Goal: Communication & Community: Ask a question

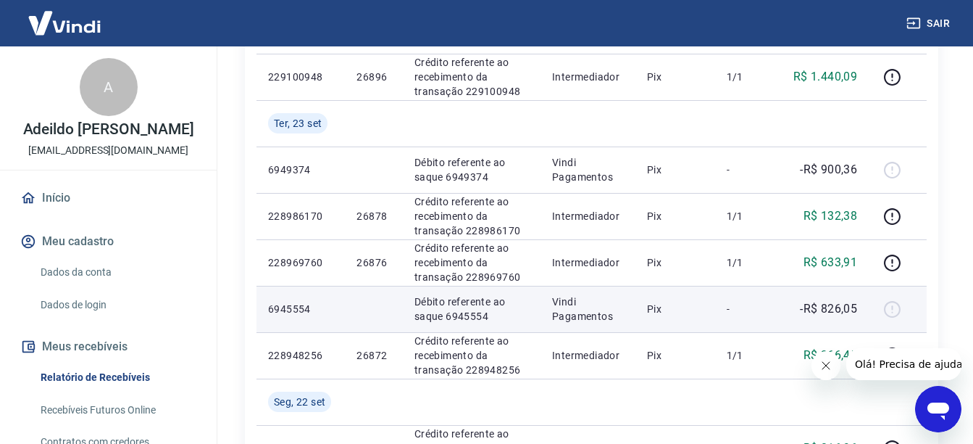
scroll to position [290, 0]
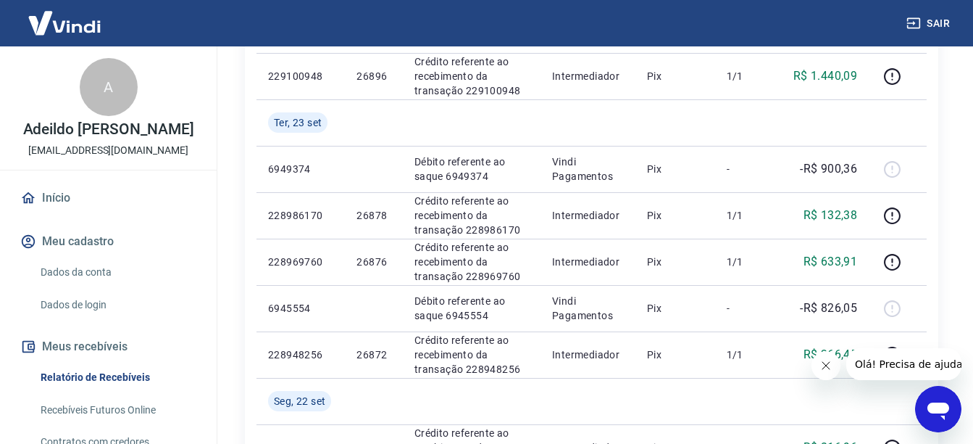
click at [823, 357] on button "Fechar mensagem da empresa" at bounding box center [825, 365] width 29 height 29
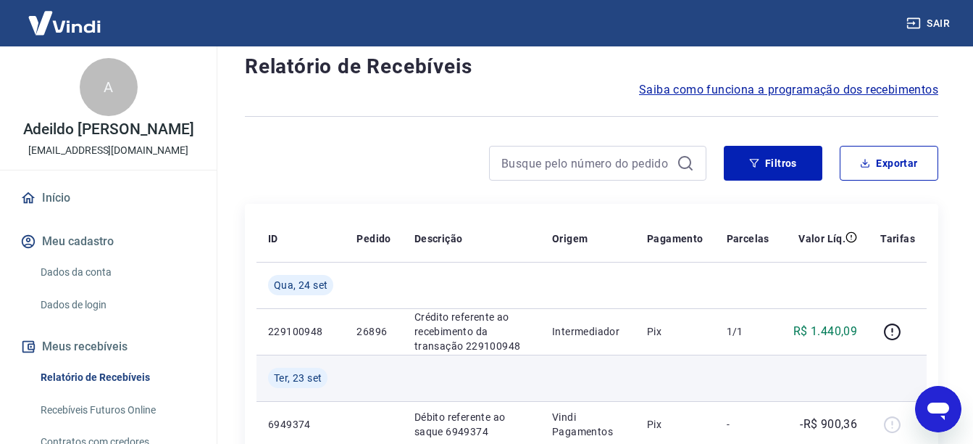
scroll to position [0, 0]
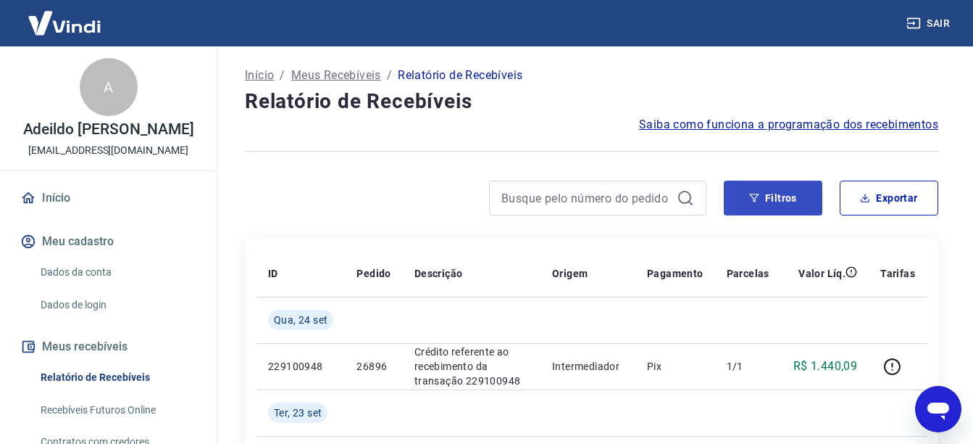
click at [747, 190] on button "Filtros" at bounding box center [773, 197] width 99 height 35
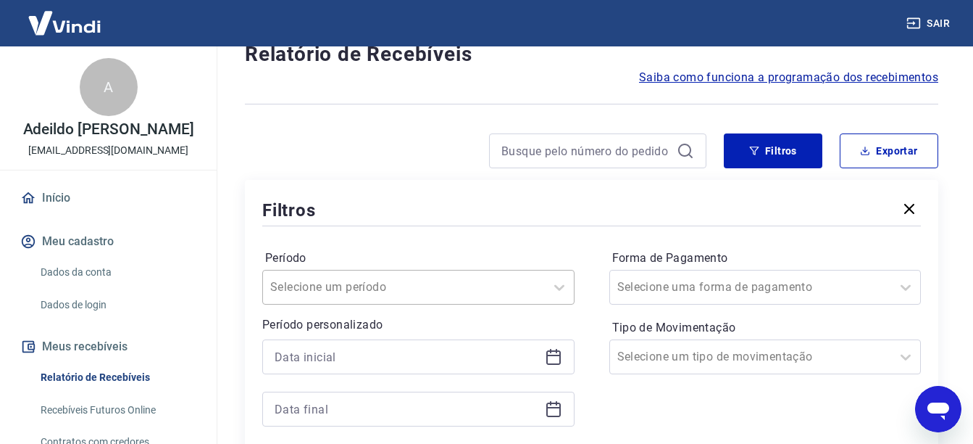
scroll to position [72, 0]
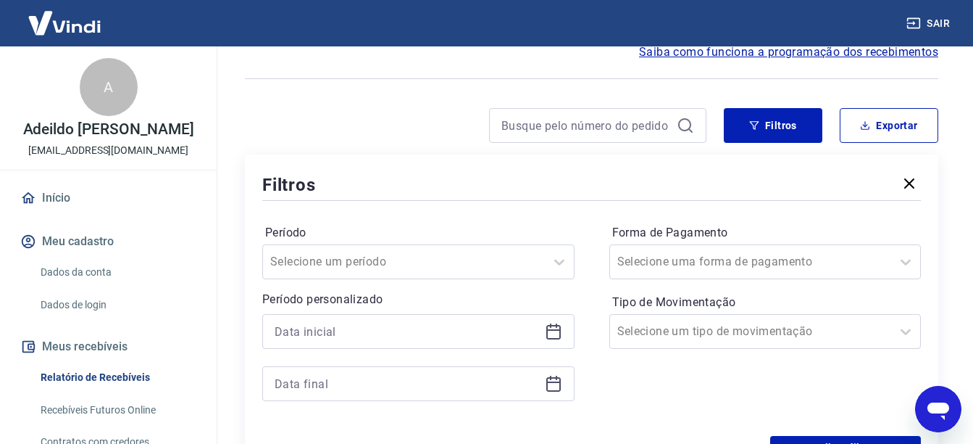
click at [548, 330] on icon at bounding box center [554, 329] width 14 height 1
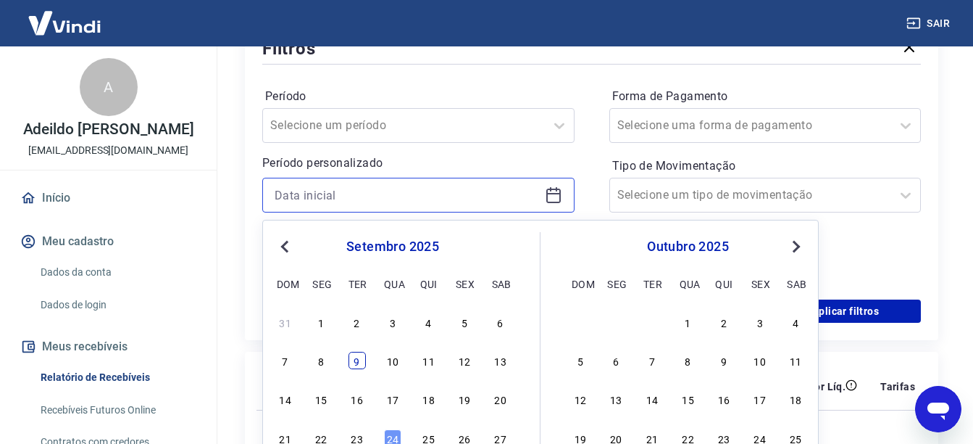
scroll to position [290, 0]
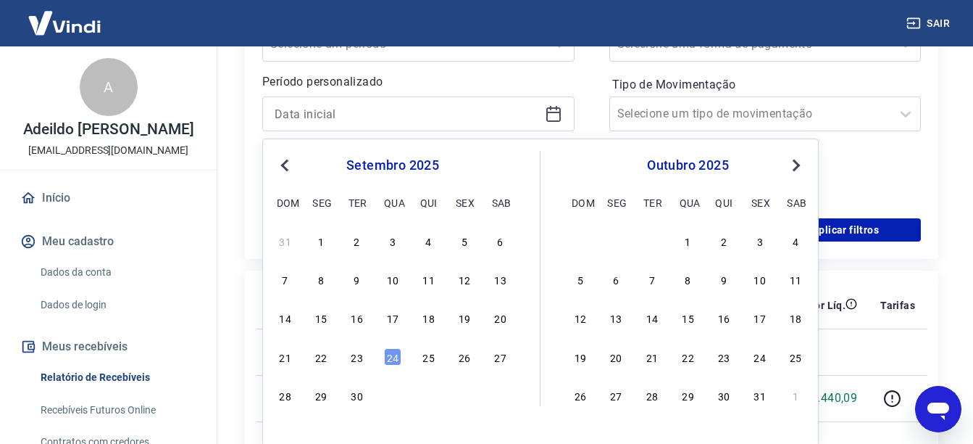
click at [310, 352] on div "21 22 23 24 25 26 27" at bounding box center [393, 356] width 236 height 21
click at [328, 360] on div "22" at bounding box center [320, 356] width 17 height 17
click at [328, 360] on div "Qua, 24 set" at bounding box center [300, 351] width 65 height 20
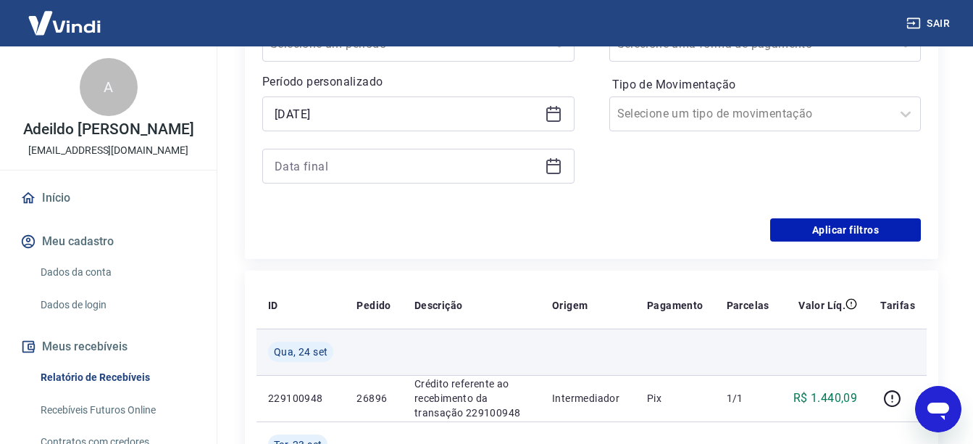
type input "[DATE]"
click at [320, 360] on div "Qua, 24 set" at bounding box center [300, 351] width 65 height 20
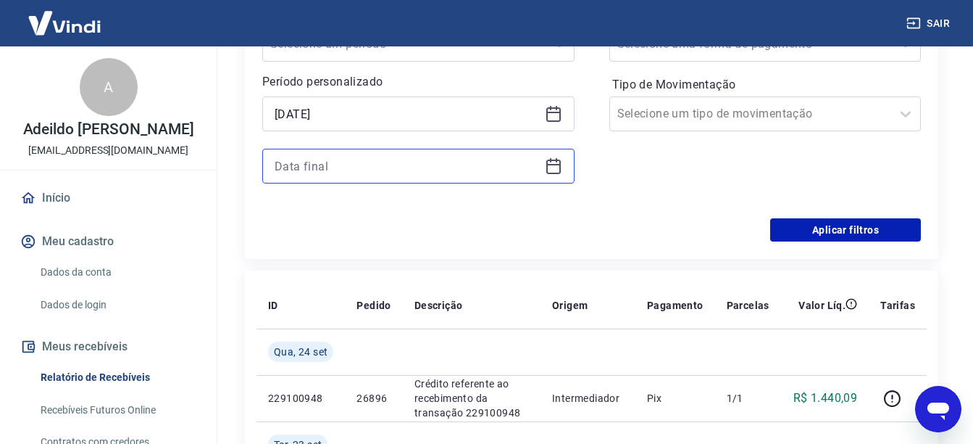
click at [454, 159] on input at bounding box center [407, 166] width 265 height 22
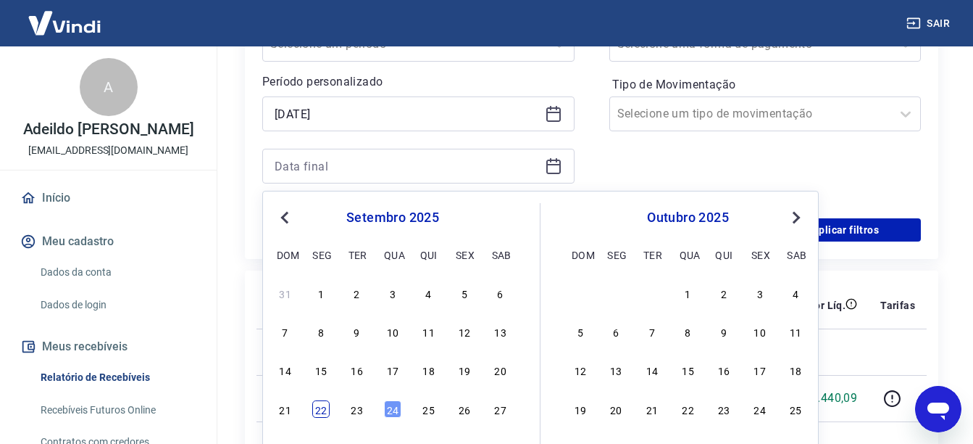
click at [320, 418] on div "22" at bounding box center [320, 408] width 17 height 17
type input "[DATE]"
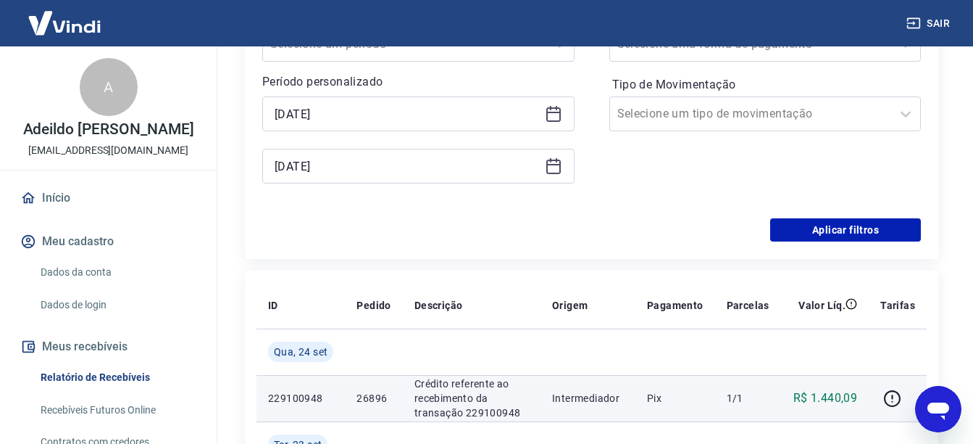
click at [332, 407] on td "229100948" at bounding box center [301, 398] width 88 height 46
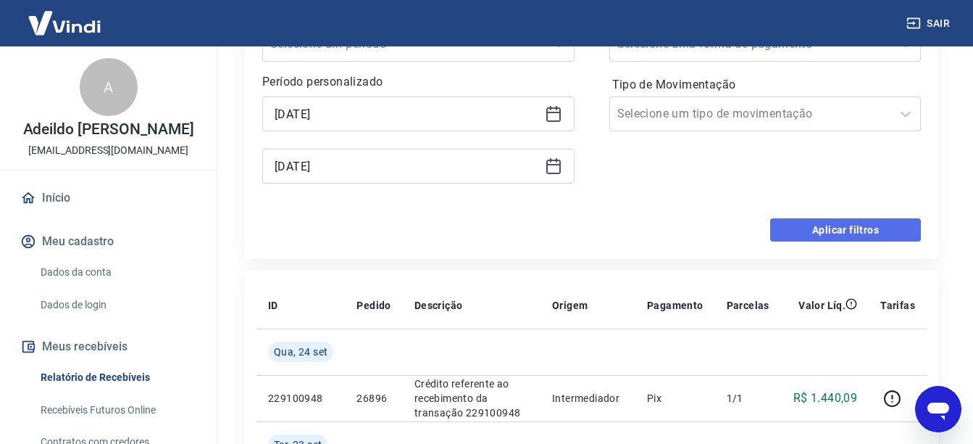
click at [810, 226] on button "Aplicar filtros" at bounding box center [846, 229] width 151 height 23
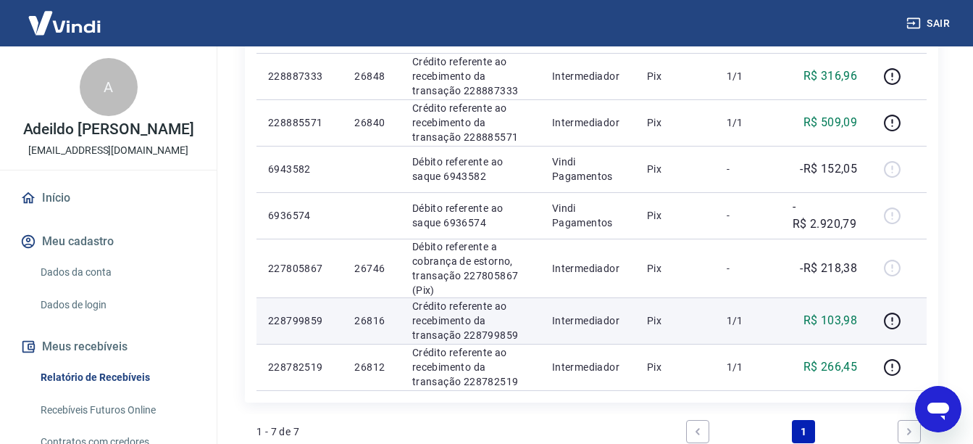
scroll to position [217, 0]
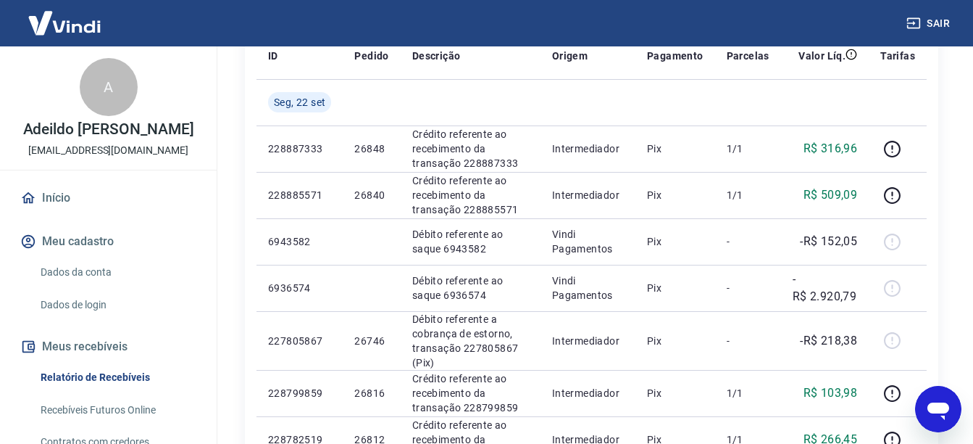
click at [947, 415] on icon "Abrir janela de mensagens" at bounding box center [939, 409] width 26 height 26
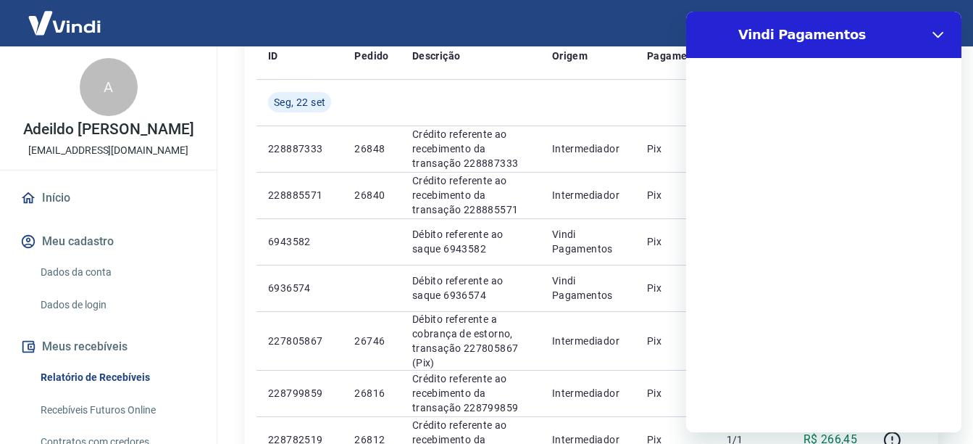
scroll to position [0, 0]
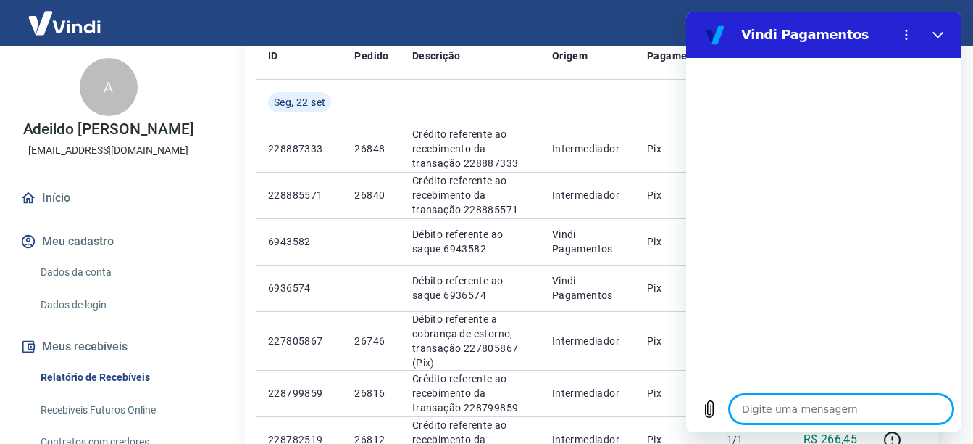
type textarea "B"
type textarea "x"
type textarea "Bo"
type textarea "x"
type textarea "Bom"
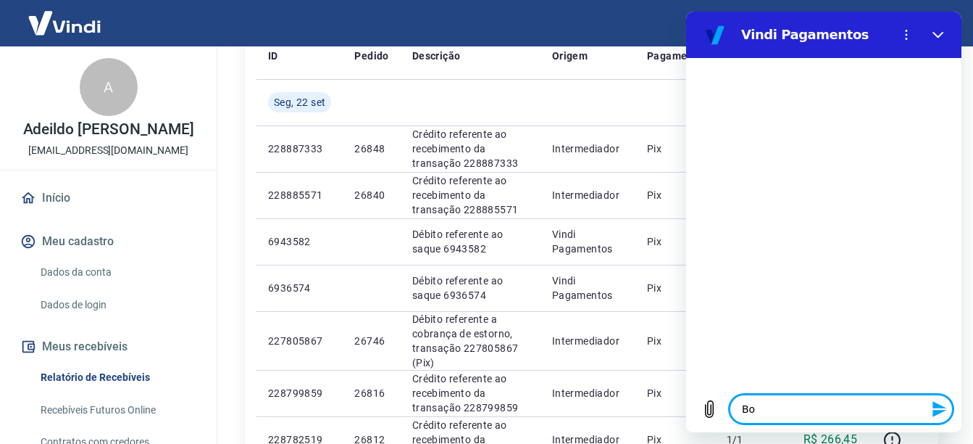
type textarea "x"
type textarea "Bom"
type textarea "x"
type textarea "Bom d"
type textarea "x"
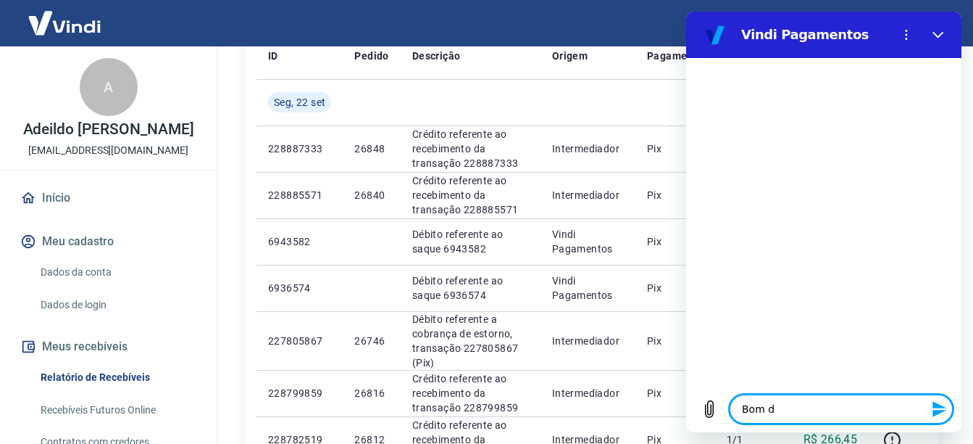
type textarea "Bom di"
type textarea "x"
type textarea "Bom dia"
type textarea "x"
type textarea "Bom dia!"
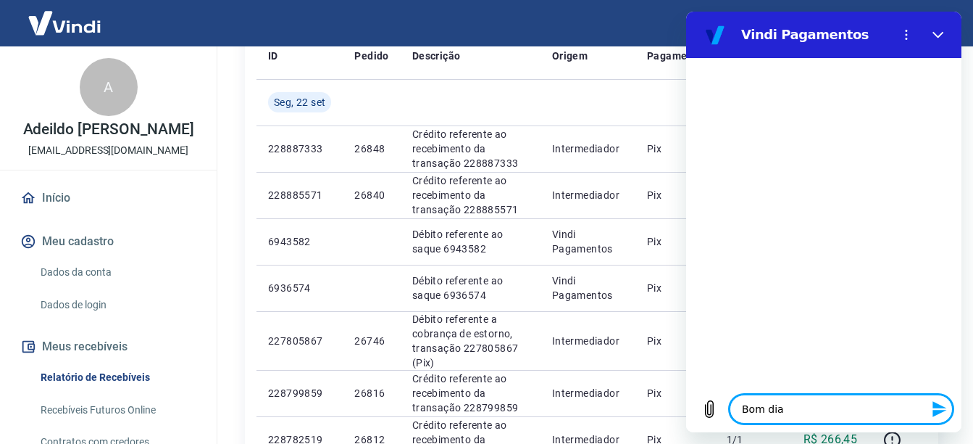
type textarea "x"
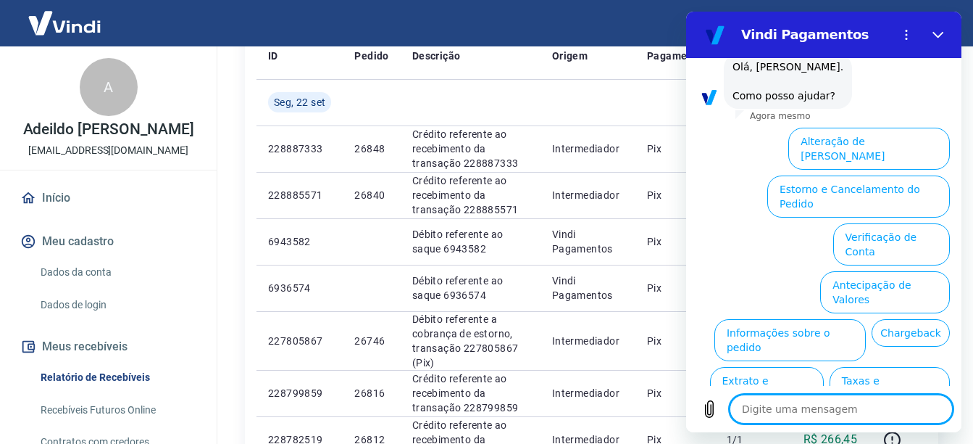
scroll to position [124, 0]
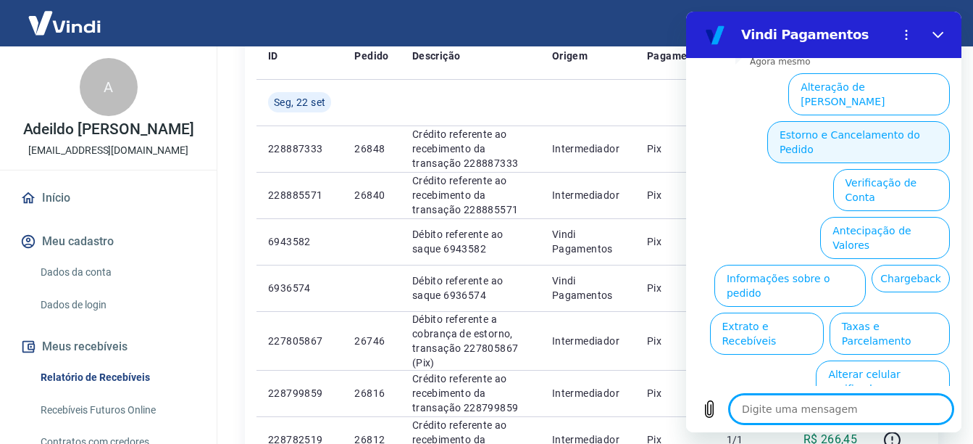
click at [871, 130] on button "Estorno e Cancelamento do Pedido" at bounding box center [859, 142] width 183 height 42
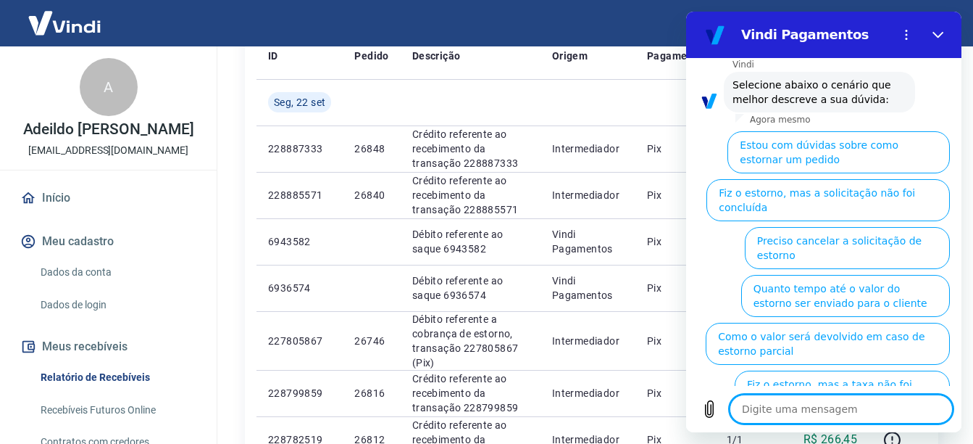
scroll to position [165, 0]
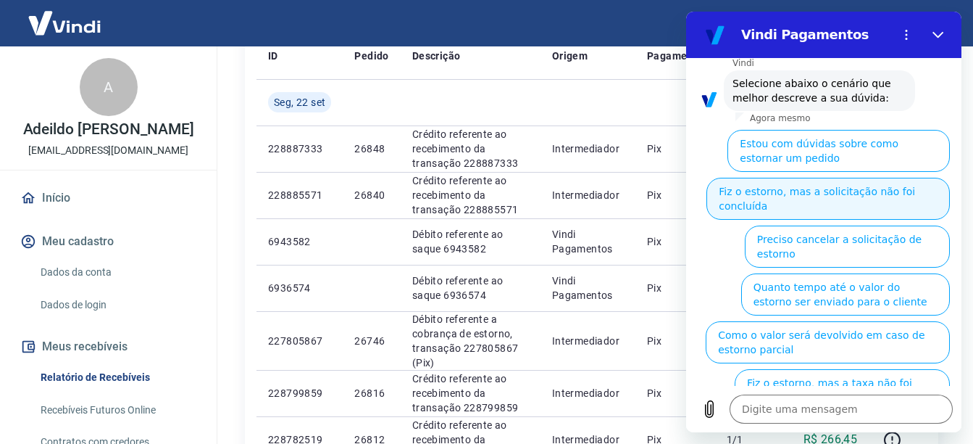
click at [865, 208] on button "Fiz o estorno, mas a solicitação não foi concluída" at bounding box center [829, 199] width 244 height 42
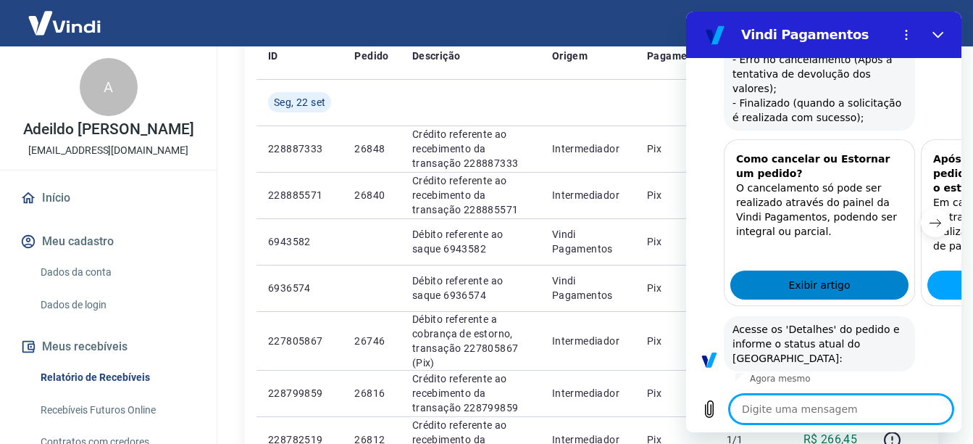
scroll to position [644, 0]
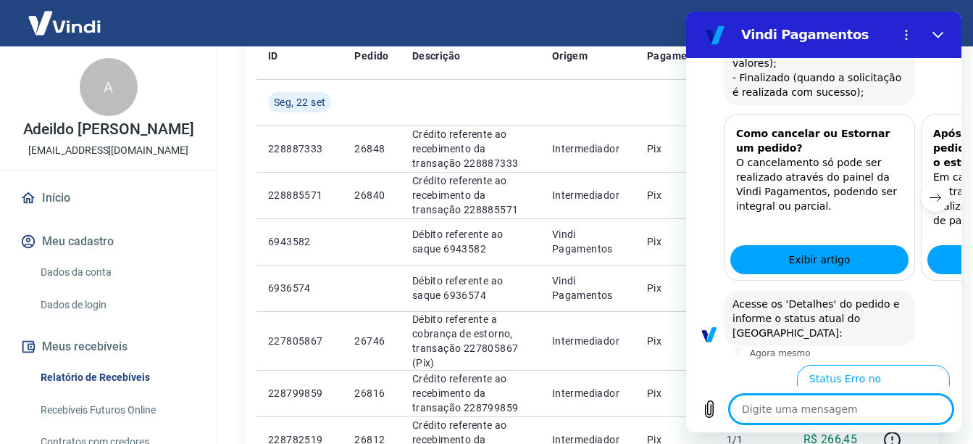
click at [807, 412] on button "Status Pendente" at bounding box center [801, 433] width 97 height 42
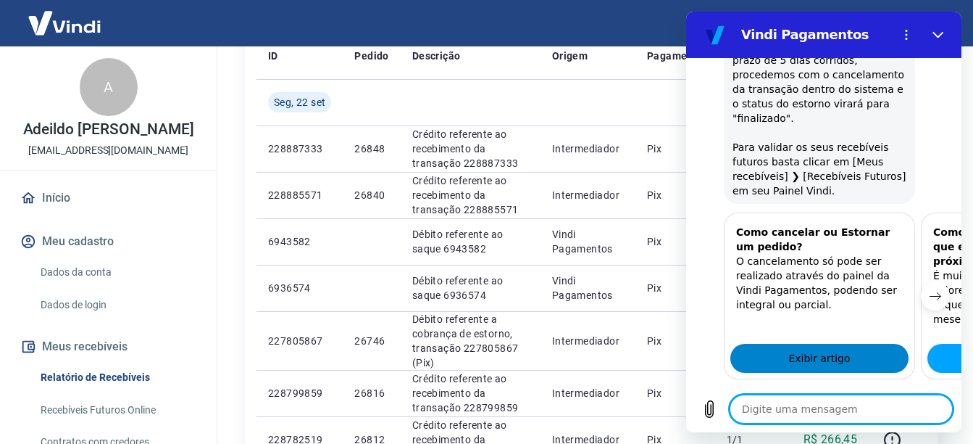
scroll to position [1456, 0]
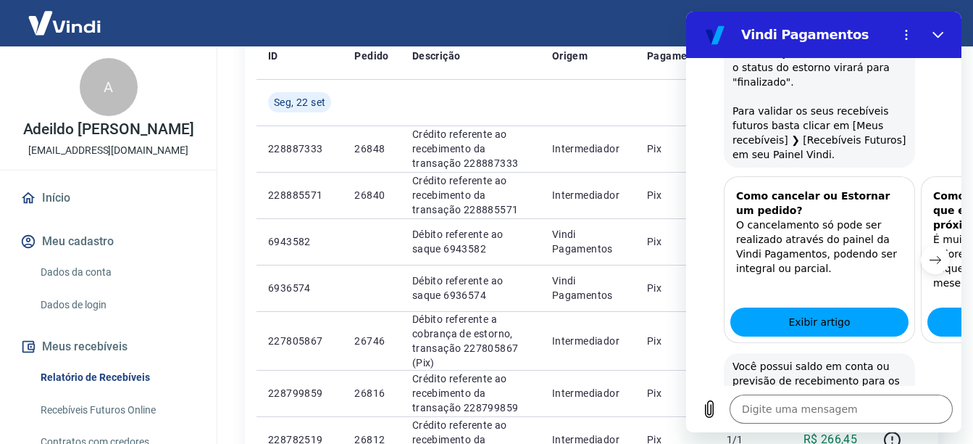
click at [873, 427] on button "Sim" at bounding box center [879, 441] width 42 height 28
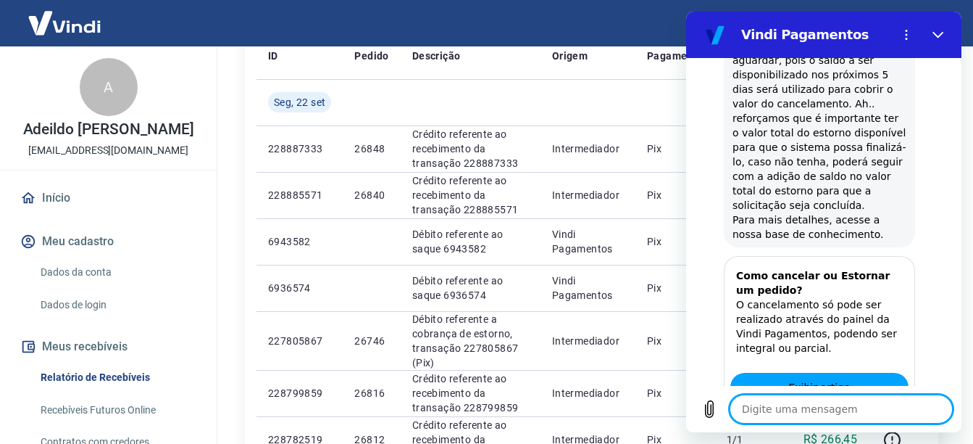
scroll to position [1939, 0]
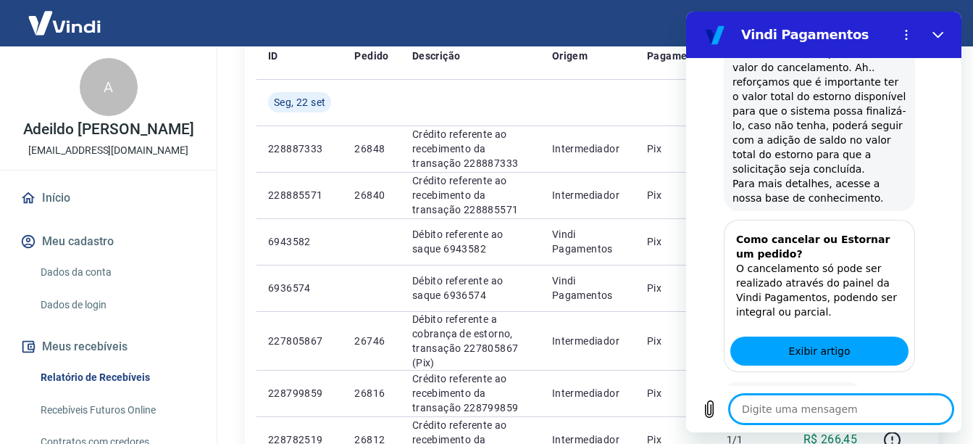
click at [873, 427] on button "Sim" at bounding box center [879, 441] width 42 height 28
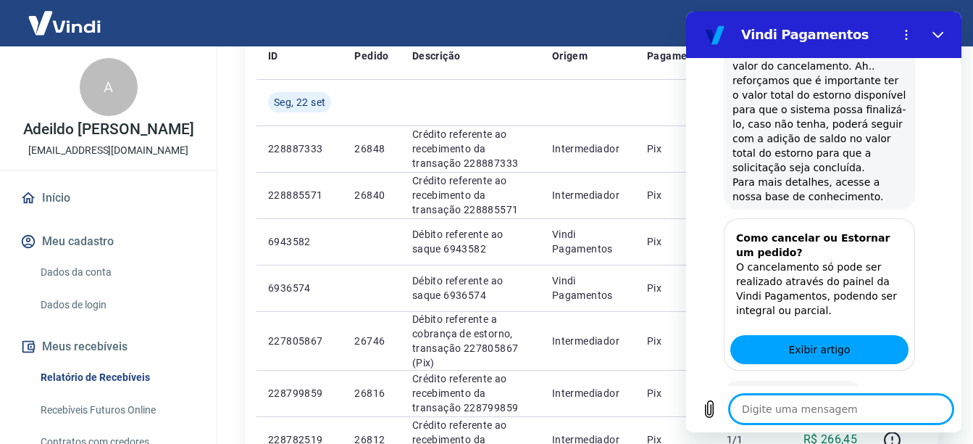
type textarea "x"
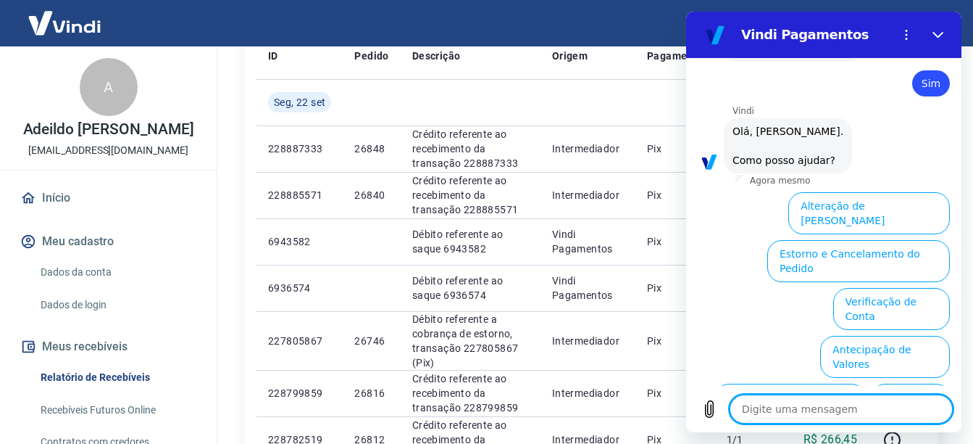
scroll to position [2332, 0]
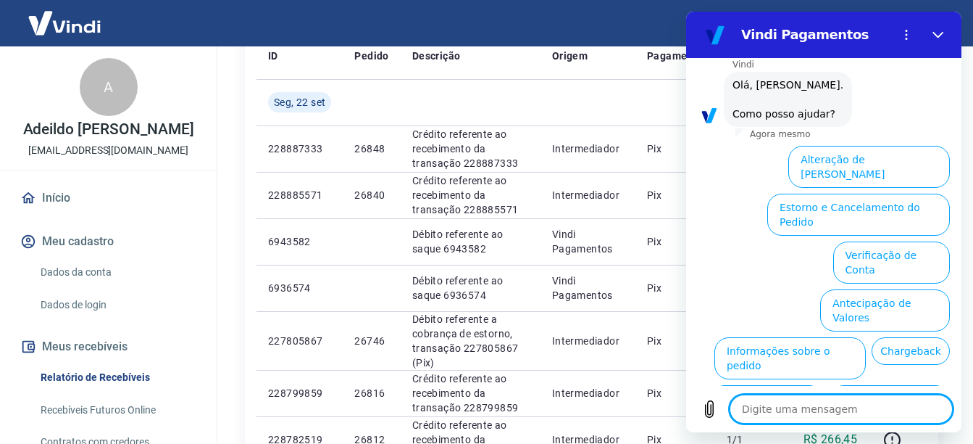
click at [831, 395] on textarea at bounding box center [841, 408] width 223 height 29
type textarea "F"
type textarea "x"
type textarea "Fa"
type textarea "x"
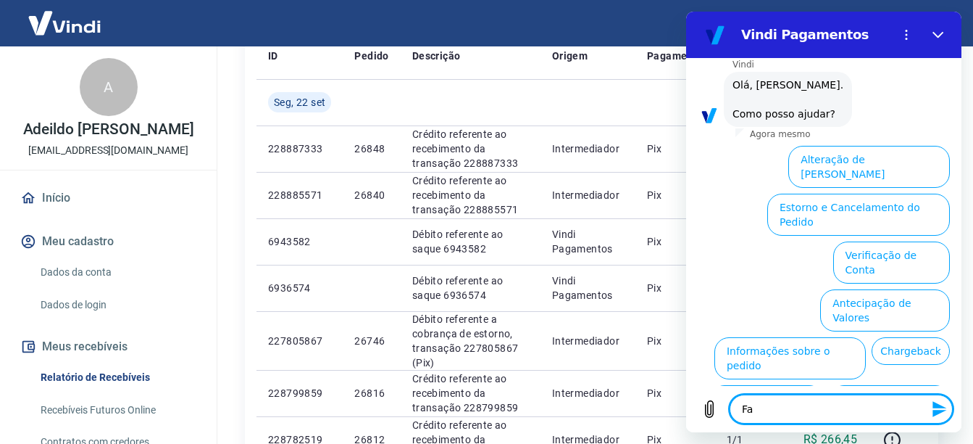
type textarea "Fal"
type textarea "x"
type textarea "Fala"
type textarea "x"
type textarea "Fala"
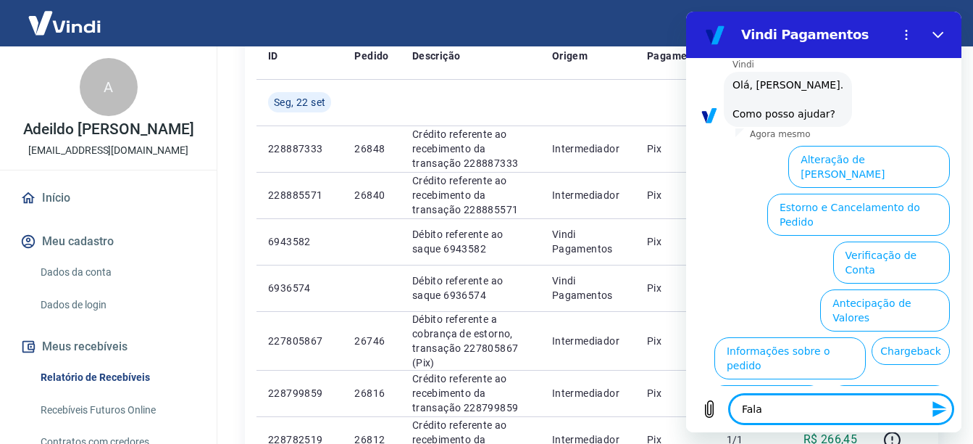
type textarea "x"
type textarea "Fala c"
type textarea "x"
type textarea "Fala co"
type textarea "x"
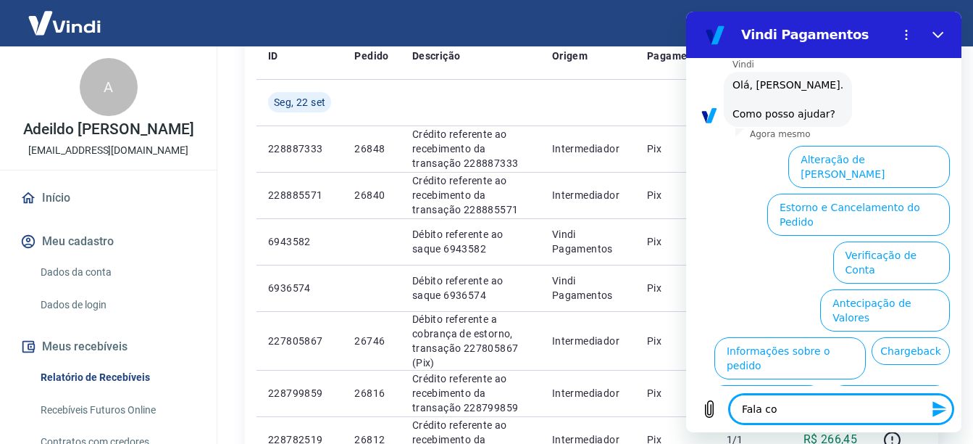
type textarea "Fala c"
type textarea "x"
type textarea "Fala"
type textarea "x"
type textarea "Fala"
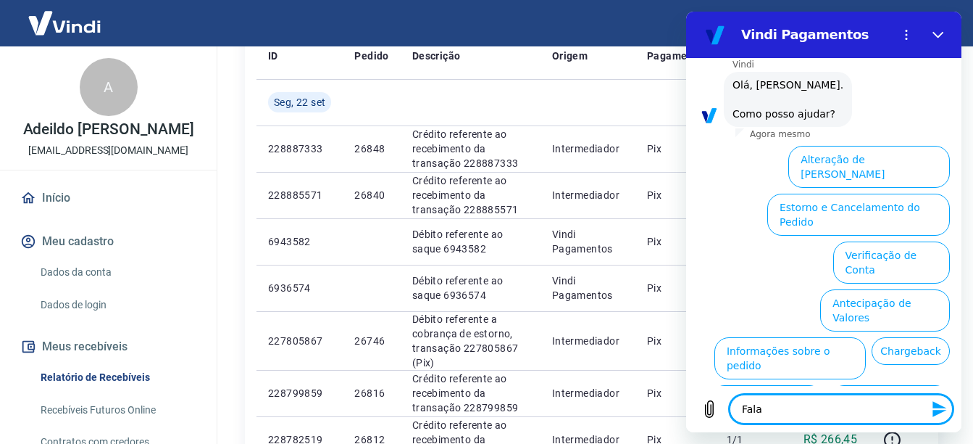
type textarea "x"
type textarea "Falar"
type textarea "x"
type textarea "Falar"
type textarea "x"
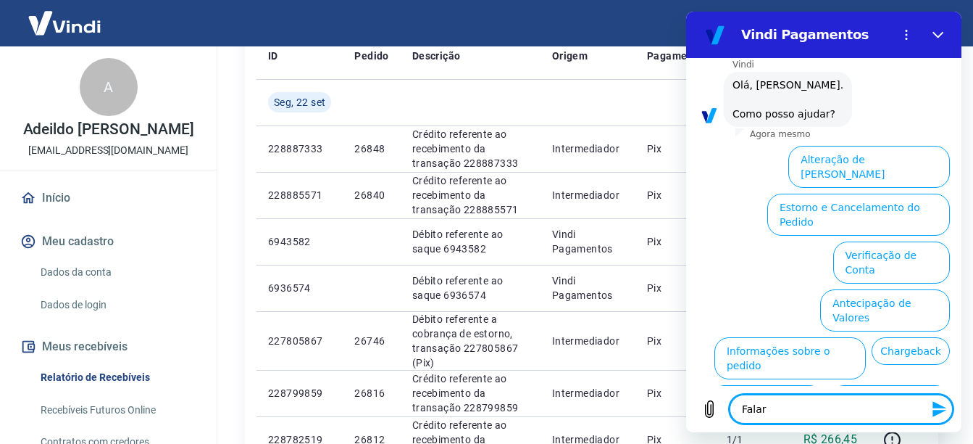
type textarea "Falar c"
type textarea "x"
type textarea "Falar co"
type textarea "x"
type textarea "Falar com"
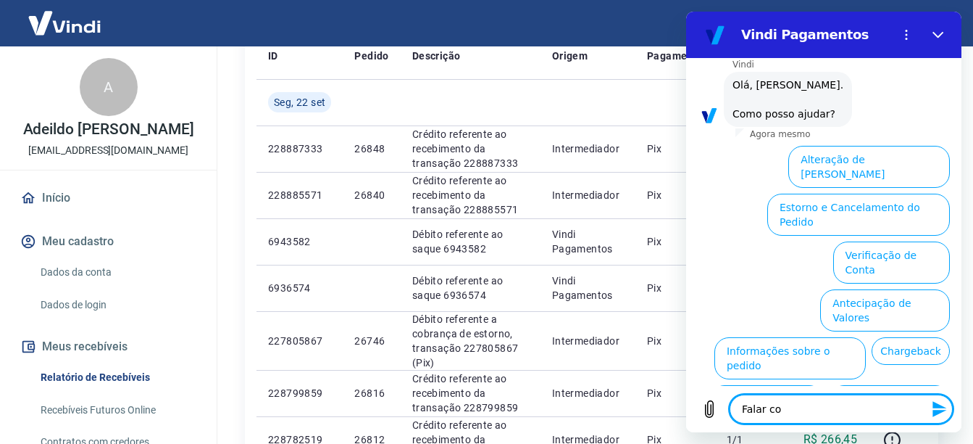
type textarea "x"
type textarea "Falar com"
type textarea "x"
type textarea "Falar com a"
type textarea "x"
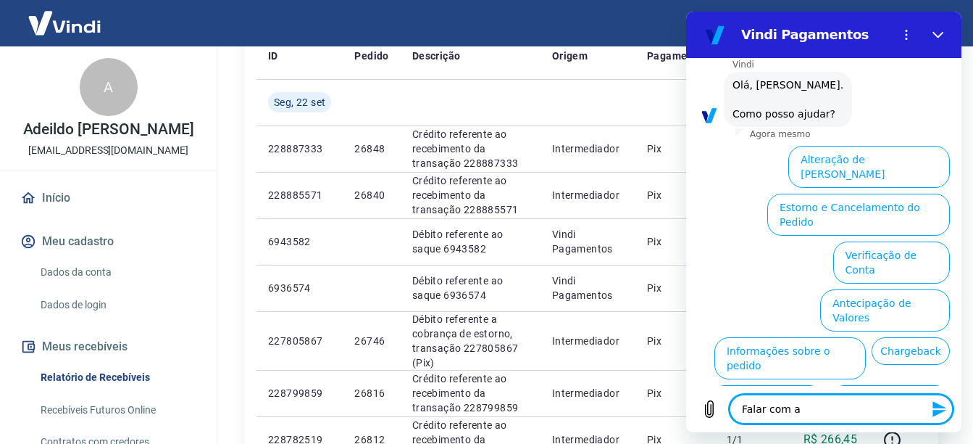
type textarea "Falar com at"
type textarea "x"
type textarea "Falar com ate"
type textarea "x"
type textarea "Falar com [GEOGRAPHIC_DATA]"
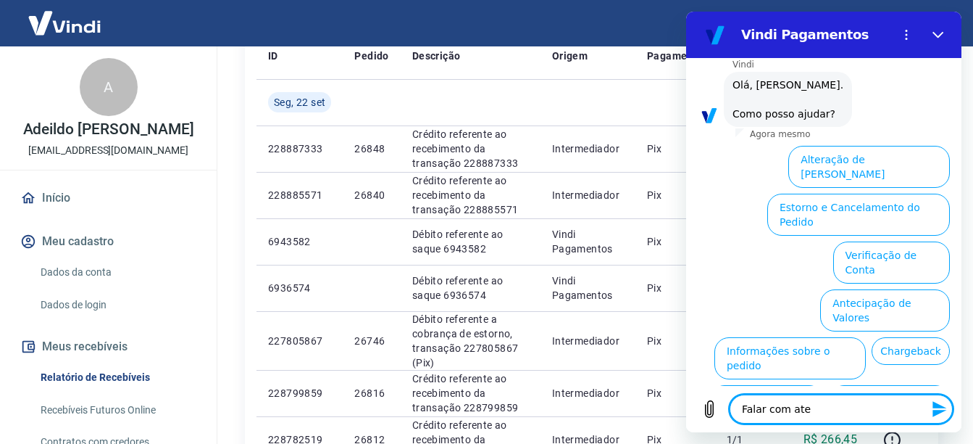
type textarea "x"
type textarea "Falar com atend"
type textarea "x"
type textarea "Falar com atende"
type textarea "x"
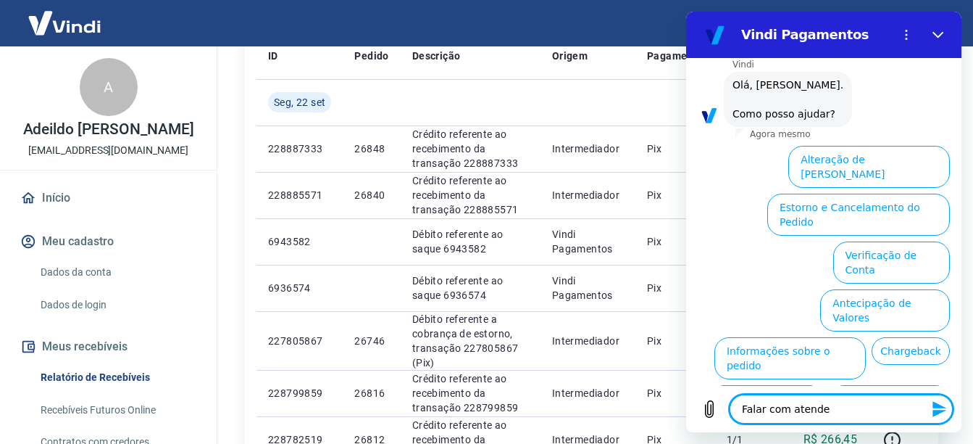
type textarea "Falar com atenden"
type textarea "x"
type textarea "Falar com atendent"
type textarea "x"
type textarea "Falar com atendente"
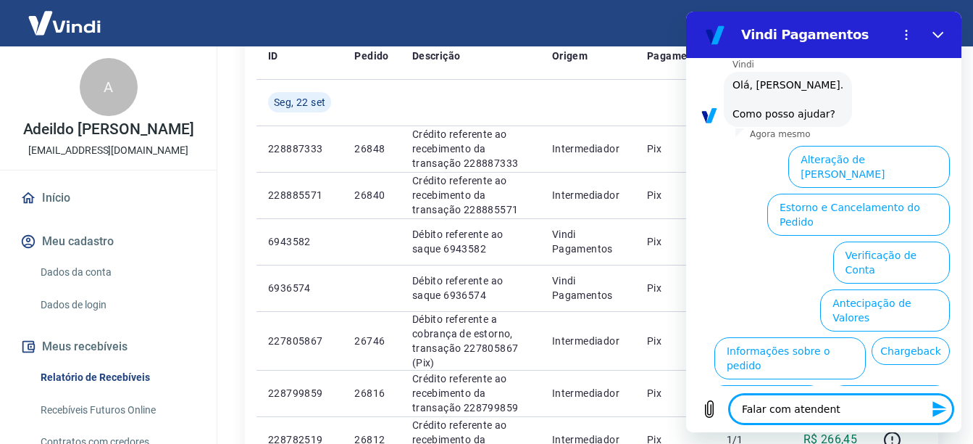
type textarea "x"
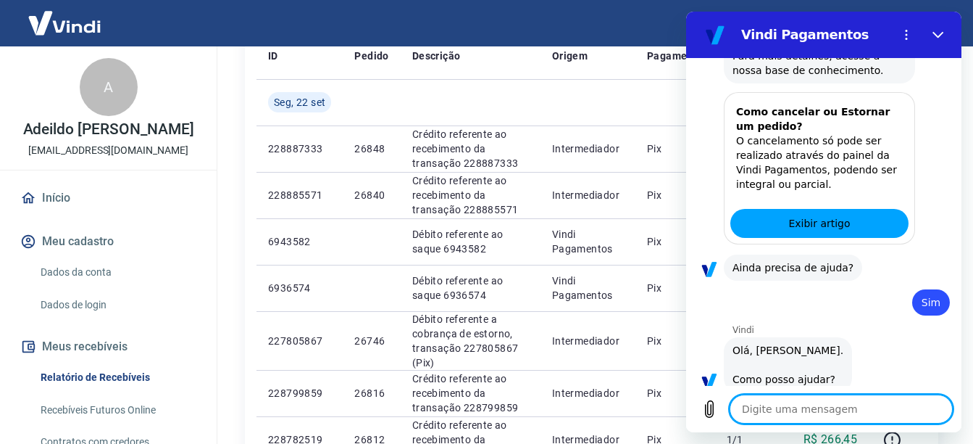
type textarea "x"
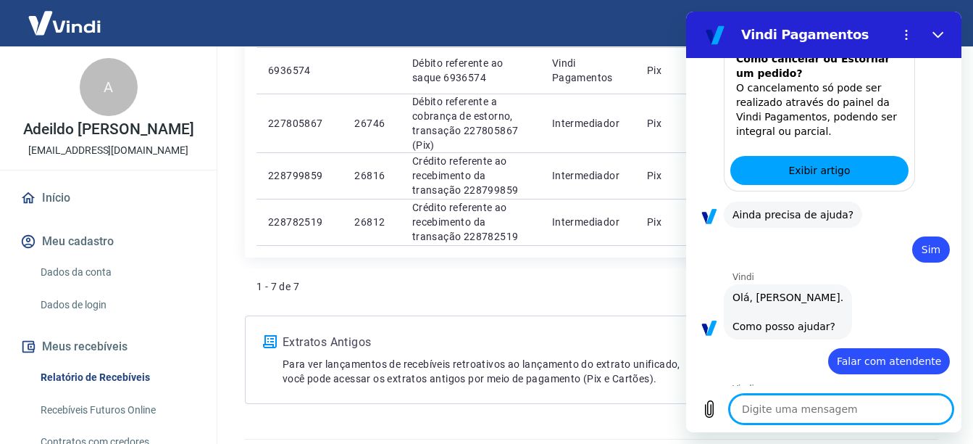
scroll to position [2143, 0]
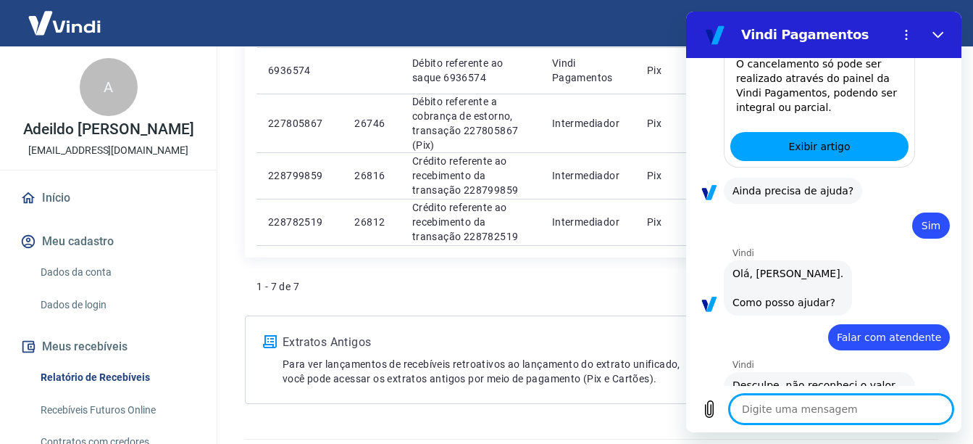
click at [779, 407] on textarea at bounding box center [841, 408] width 223 height 29
type textarea "O"
type textarea "x"
type textarea "Ol"
type textarea "x"
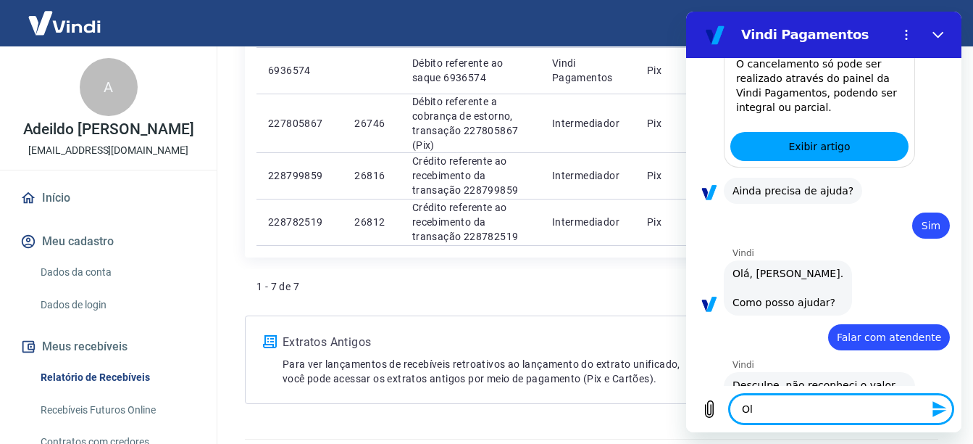
type textarea "Olá"
type textarea "x"
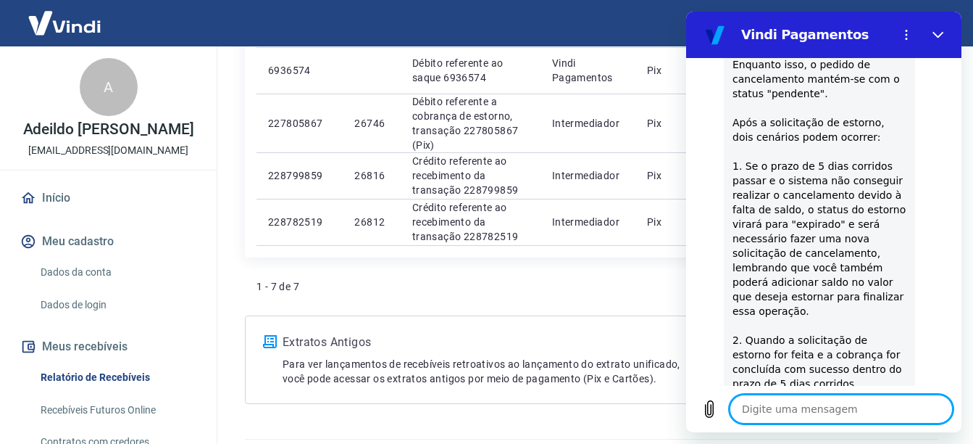
scroll to position [1095, 0]
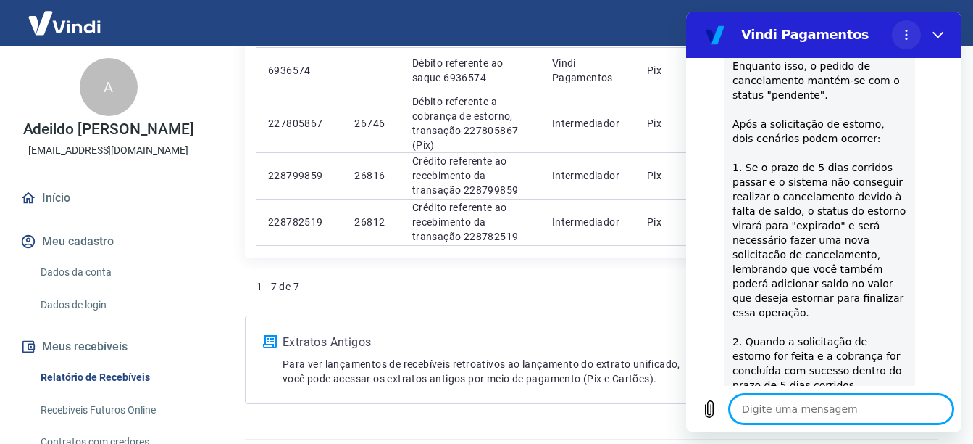
click at [902, 38] on icon "Menu de opções" at bounding box center [907, 35] width 12 height 12
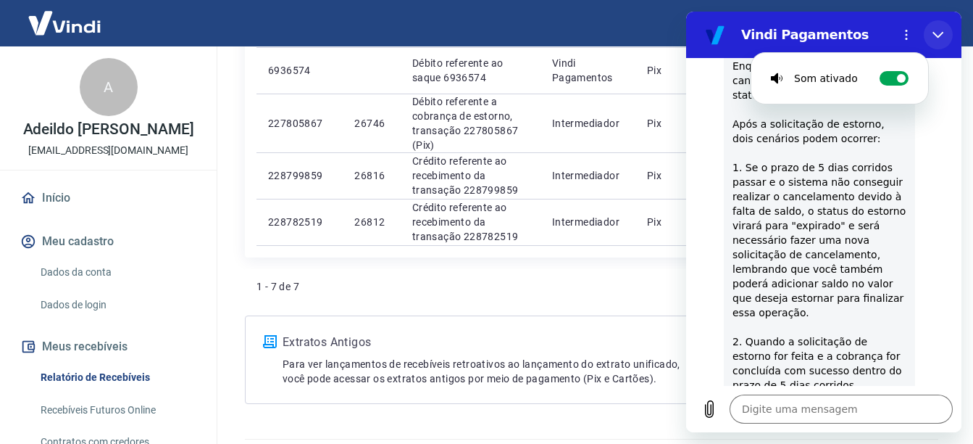
click at [942, 32] on icon "Fechar" at bounding box center [939, 35] width 12 height 12
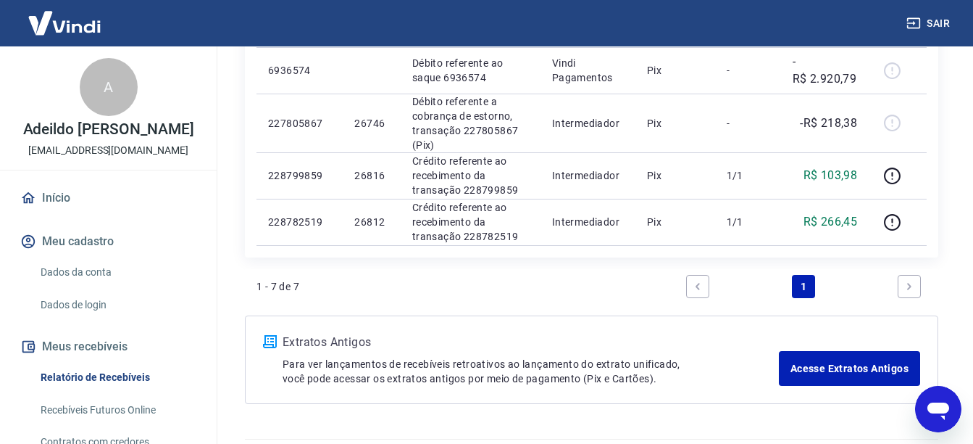
click at [946, 407] on icon "Abrir janela de mensagens" at bounding box center [939, 410] width 22 height 17
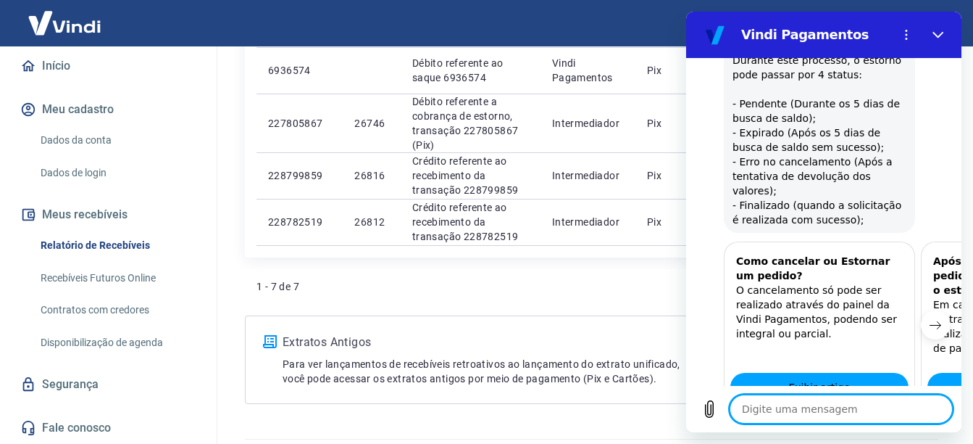
scroll to position [515, 0]
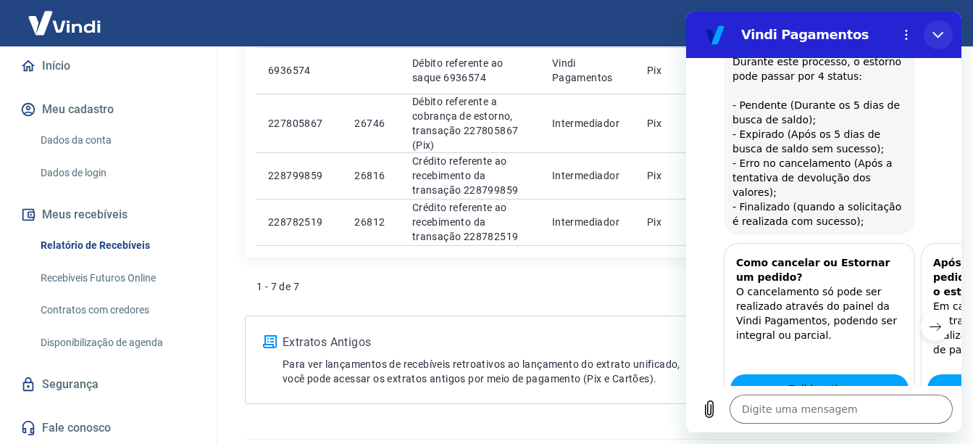
click at [942, 40] on icon "Fechar" at bounding box center [939, 35] width 12 height 12
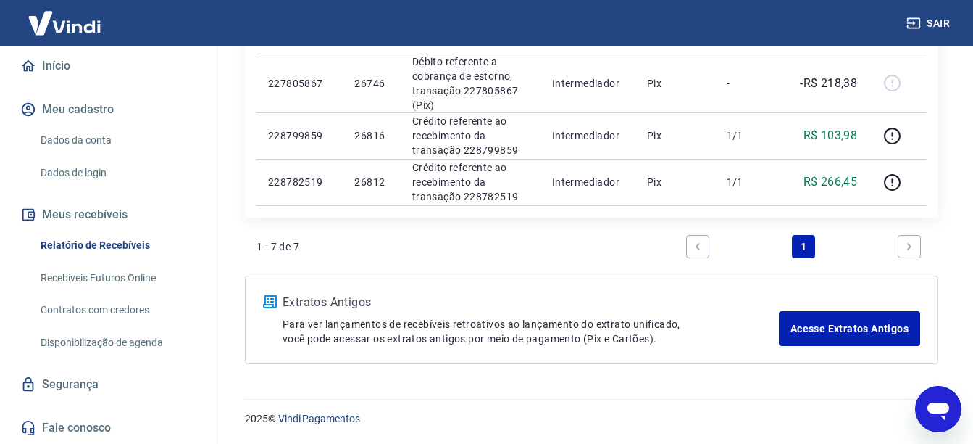
click at [83, 424] on link "Fale conosco" at bounding box center [108, 428] width 182 height 32
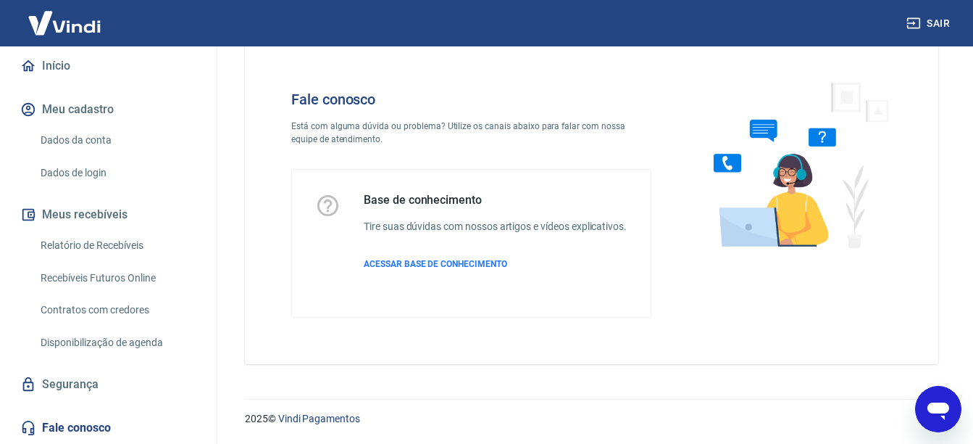
scroll to position [46, 0]
click at [411, 127] on p "Está com alguma dúvida ou problema? Utilize os canais abaixo para falar com nos…" at bounding box center [471, 133] width 360 height 26
click at [558, 219] on h6 "Tire suas dúvidas com nossos artigos e vídeos explicativos." at bounding box center [495, 226] width 263 height 15
click at [424, 262] on span "ACESSAR BASE DE CONHECIMENTO" at bounding box center [436, 264] width 144 height 10
click at [950, 402] on icon "Abrir janela de mensagens" at bounding box center [939, 409] width 26 height 26
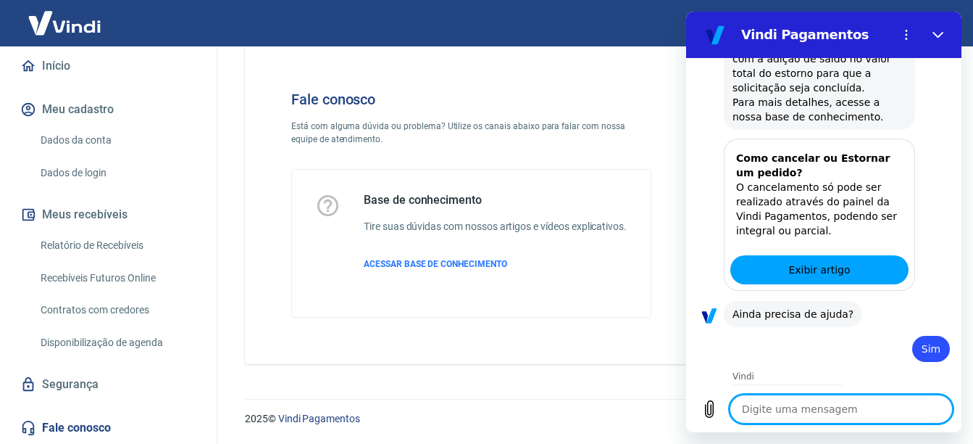
scroll to position [2255, 0]
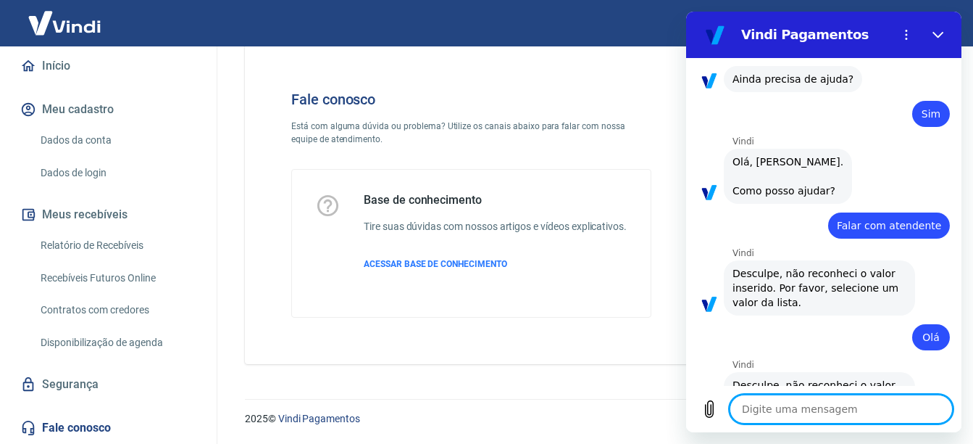
click at [562, 372] on div "Fale conosco Está com alguma dúvida ou problema? Utilize os canais abaixo para …" at bounding box center [592, 198] width 728 height 366
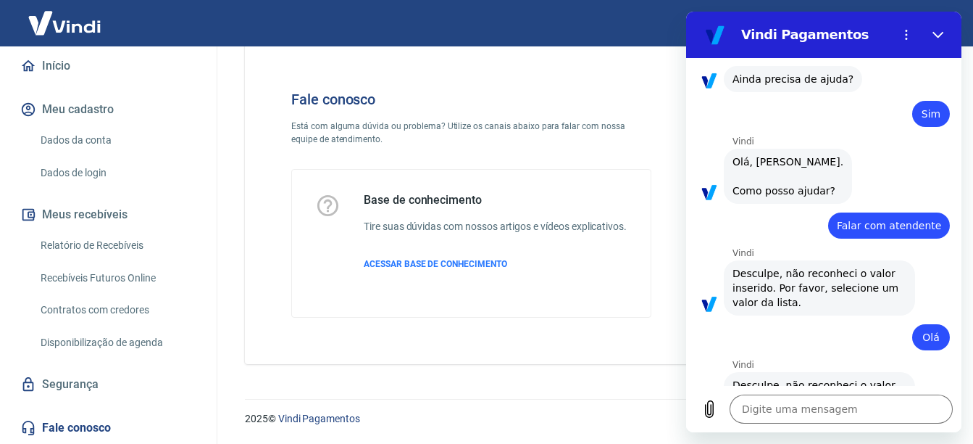
scroll to position [46, 0]
type textarea "x"
click at [902, 32] on icon "Menu de opções" at bounding box center [907, 35] width 12 height 12
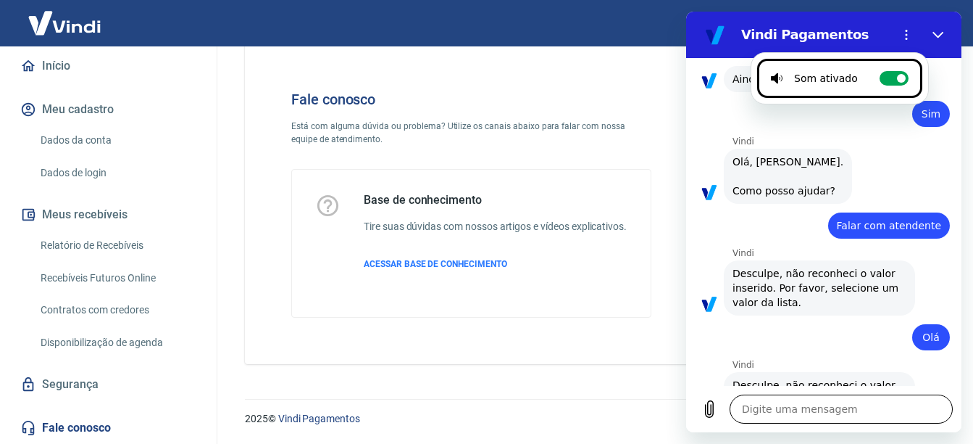
click at [768, 411] on textarea at bounding box center [841, 408] width 223 height 29
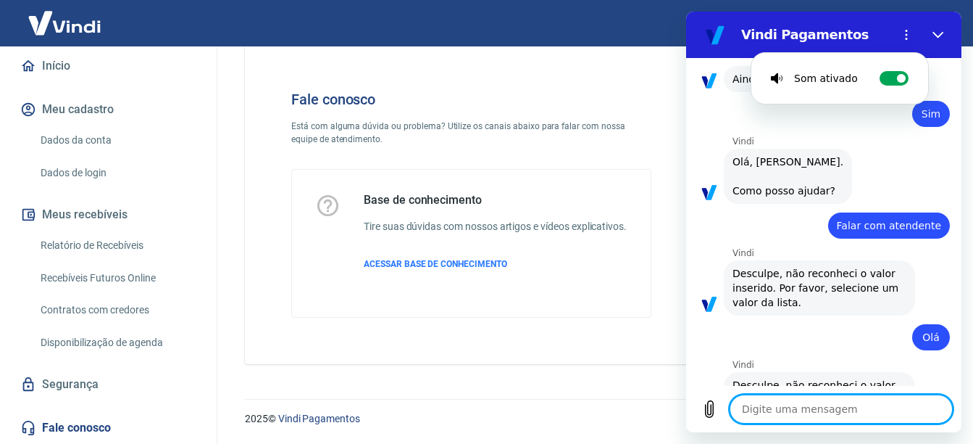
click at [768, 411] on textarea at bounding box center [841, 408] width 223 height 29
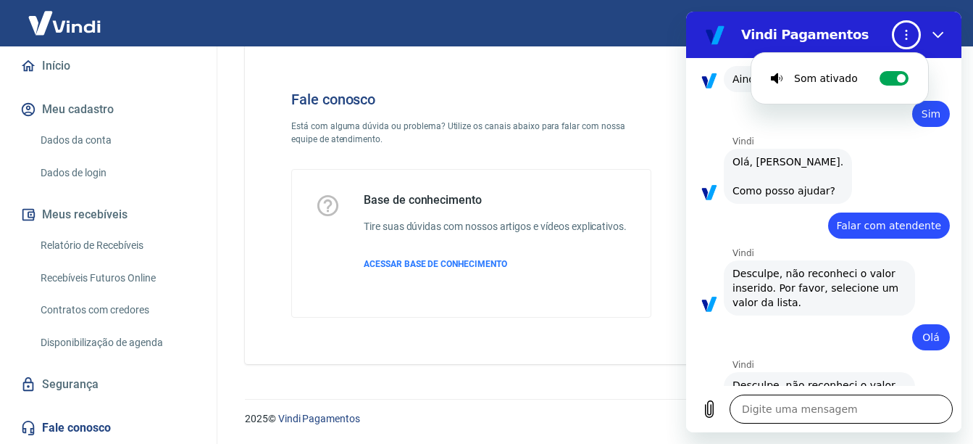
click at [768, 411] on textarea at bounding box center [841, 408] width 223 height 29
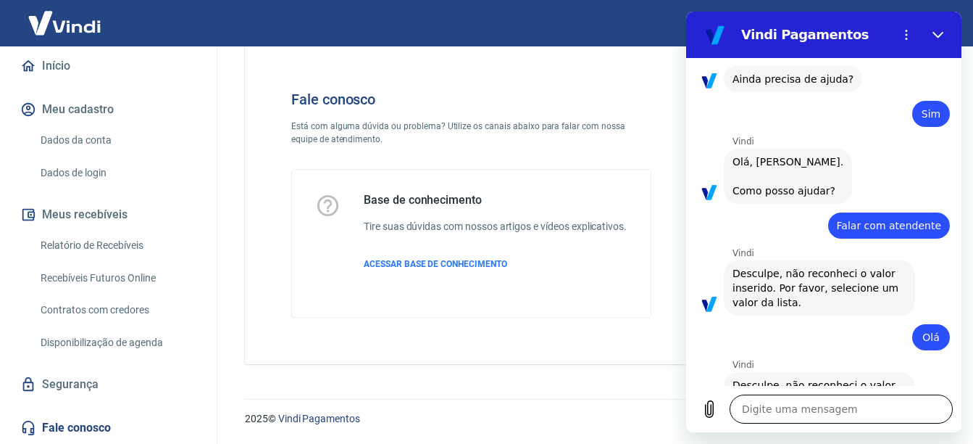
click at [768, 410] on textarea at bounding box center [841, 408] width 223 height 29
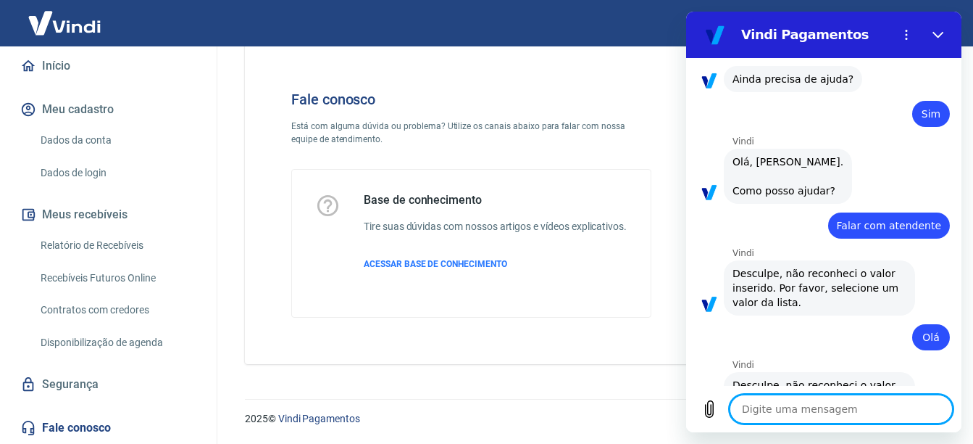
type textarea "B"
type textarea "x"
type textarea "Bo"
type textarea "x"
type textarea "Bom"
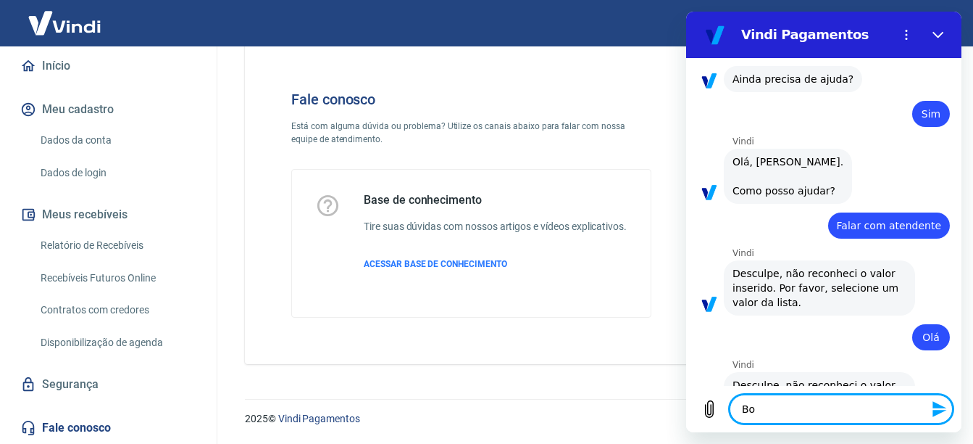
type textarea "x"
type textarea "Bom"
type textarea "x"
type textarea "Bom d"
type textarea "x"
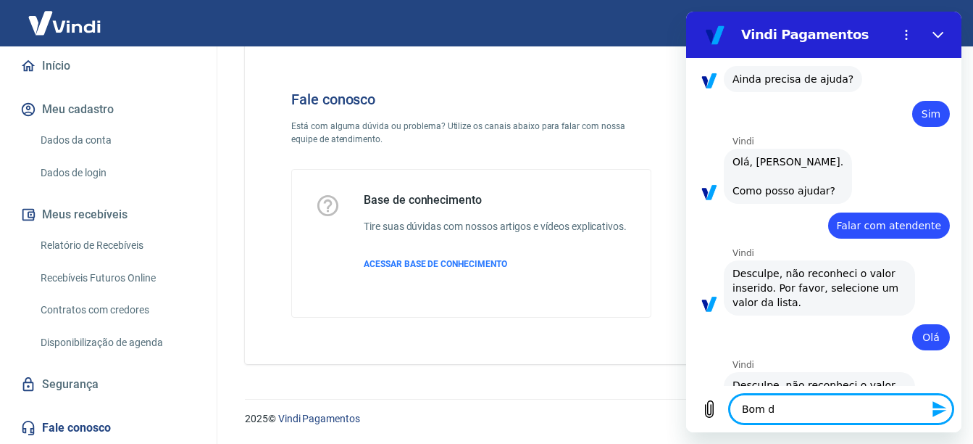
type textarea "Bom di"
type textarea "x"
type textarea "Bom dia"
type textarea "x"
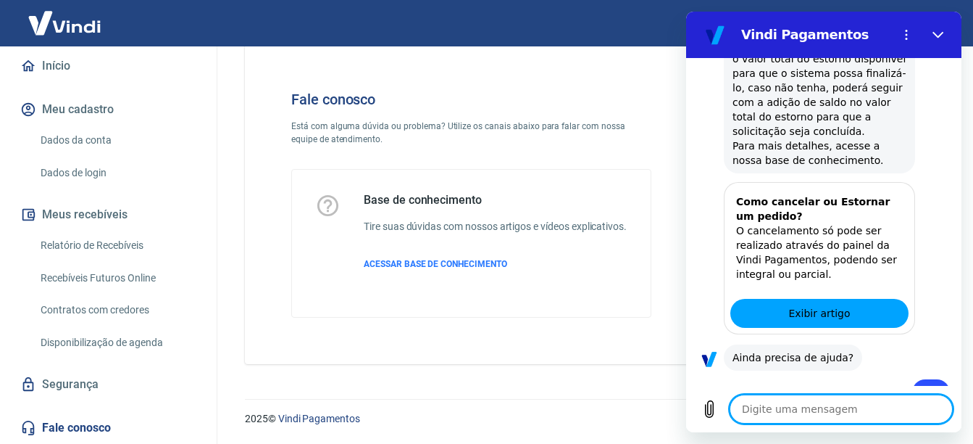
scroll to position [1714, 0]
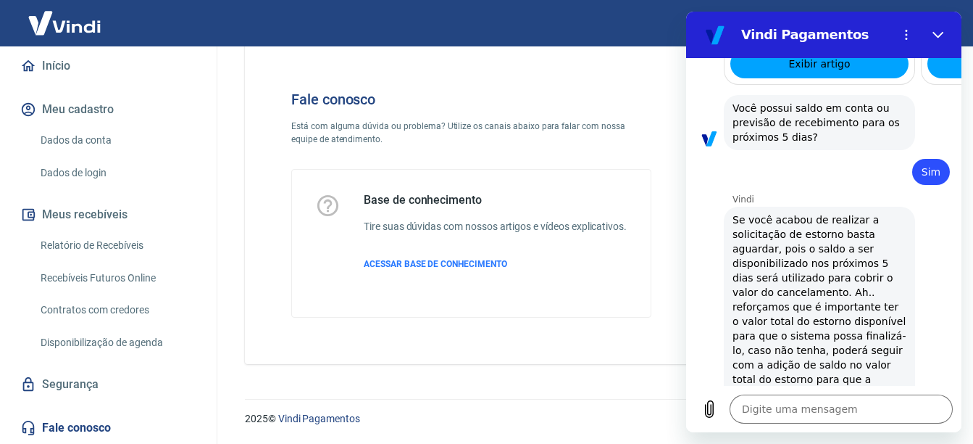
click at [818, 35] on h2 "Vindi Pagamentos" at bounding box center [814, 34] width 145 height 17
click at [933, 30] on icon "Fechar" at bounding box center [939, 35] width 12 height 12
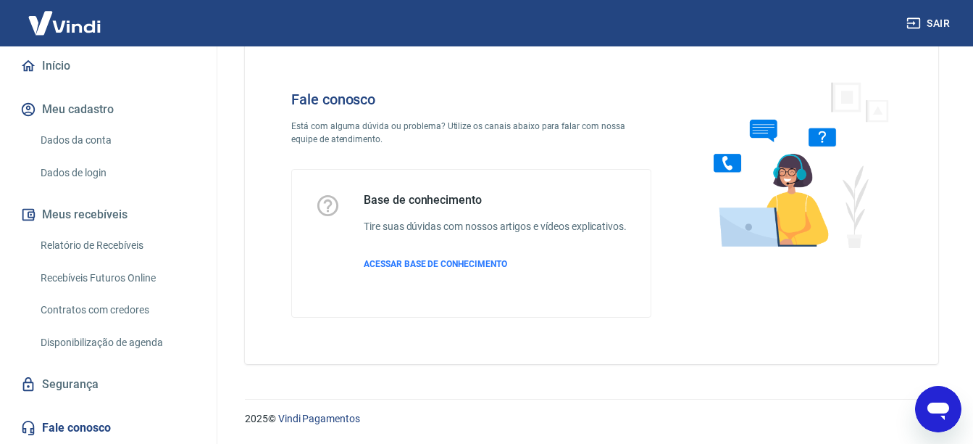
click at [786, 208] on img at bounding box center [795, 164] width 220 height 194
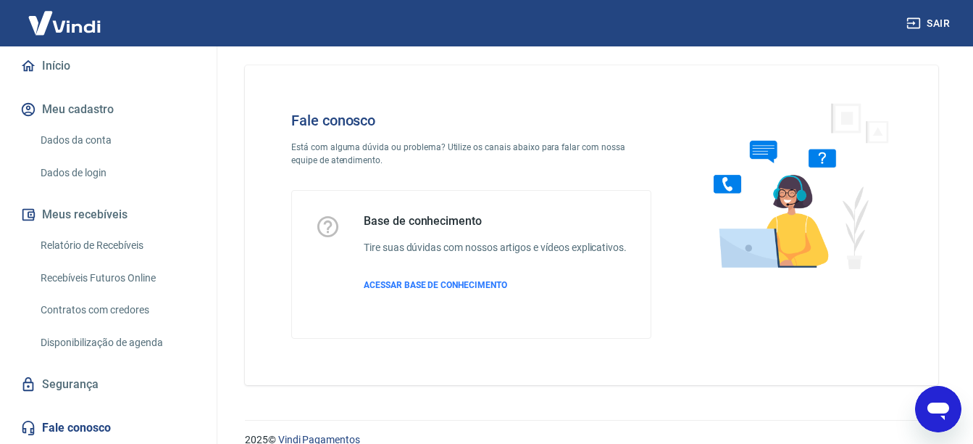
scroll to position [0, 0]
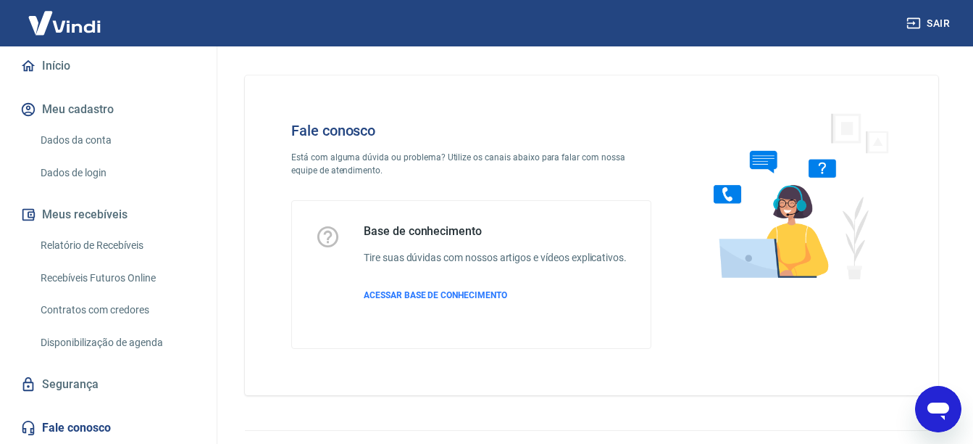
click at [747, 209] on img at bounding box center [795, 196] width 220 height 194
click at [749, 209] on img at bounding box center [795, 196] width 220 height 194
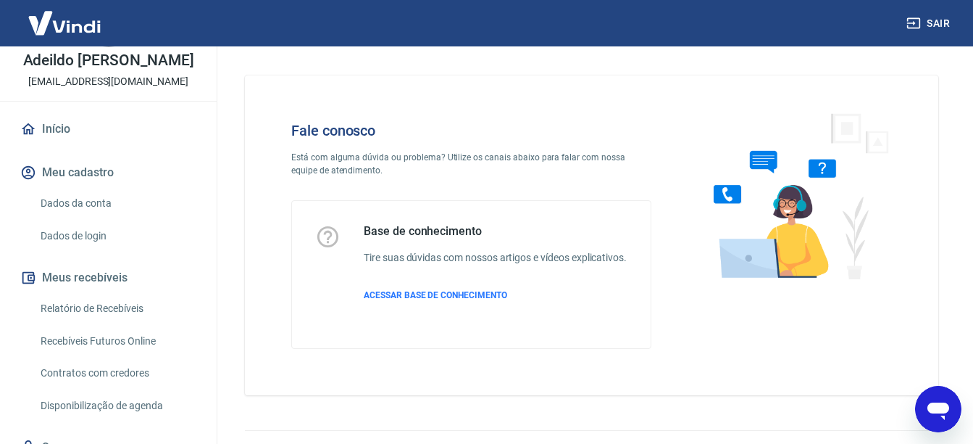
scroll to position [132, 0]
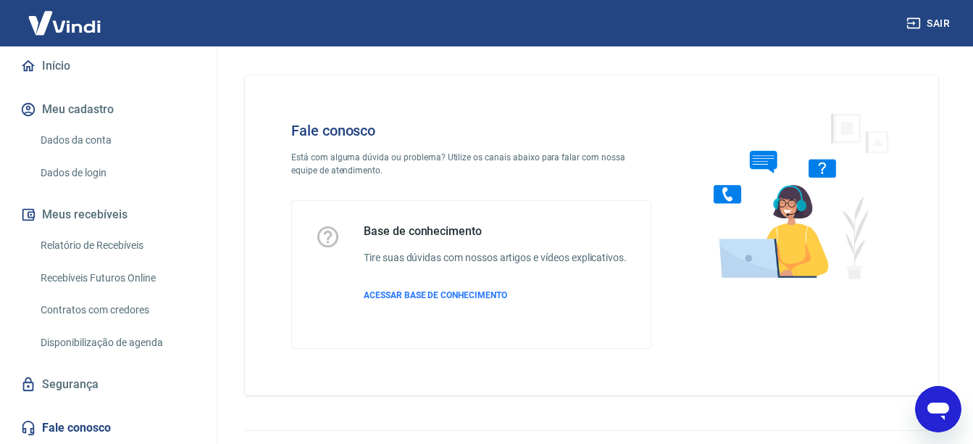
click at [936, 407] on icon "Abrir janela de mensagens" at bounding box center [939, 410] width 22 height 17
type textarea "x"
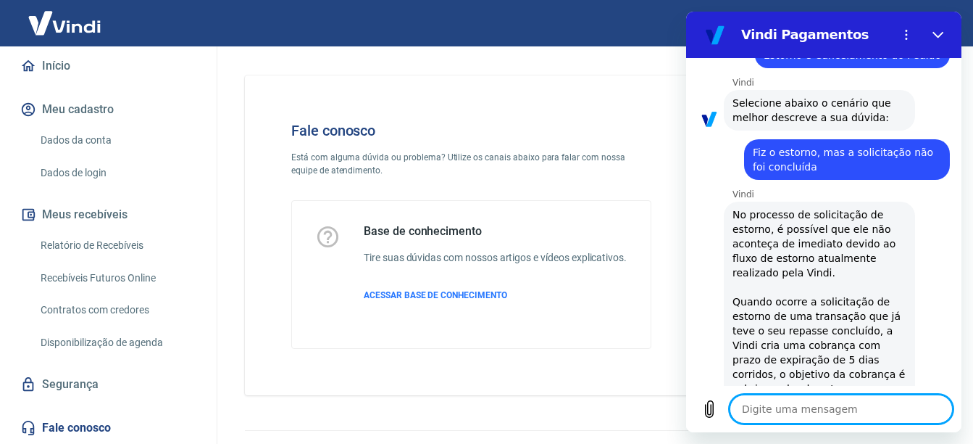
scroll to position [72, 0]
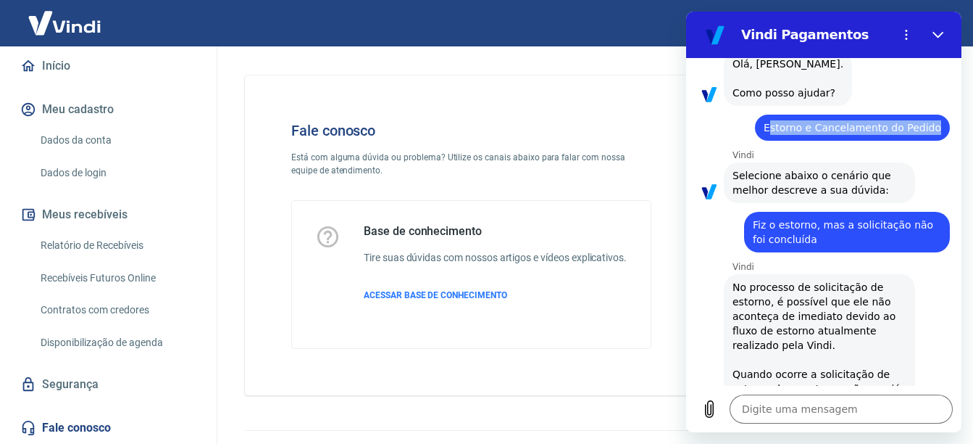
drag, startPoint x: 776, startPoint y: 141, endPoint x: 933, endPoint y: 148, distance: 156.7
click at [933, 141] on div "diz: Estorno e Cancelamento do Pedido" at bounding box center [852, 128] width 195 height 26
copy span "storno e Cancelamento do Pedido"
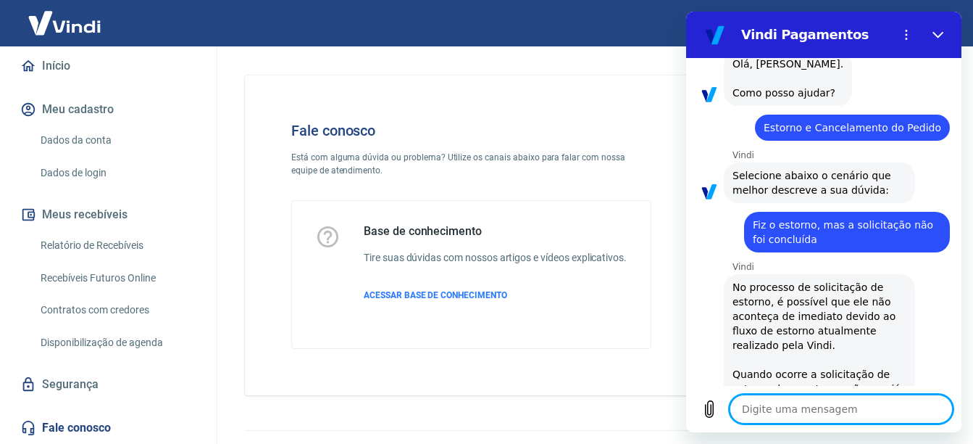
click at [789, 417] on textarea at bounding box center [841, 408] width 223 height 29
type textarea "e"
type textarea "x"
type textarea "E"
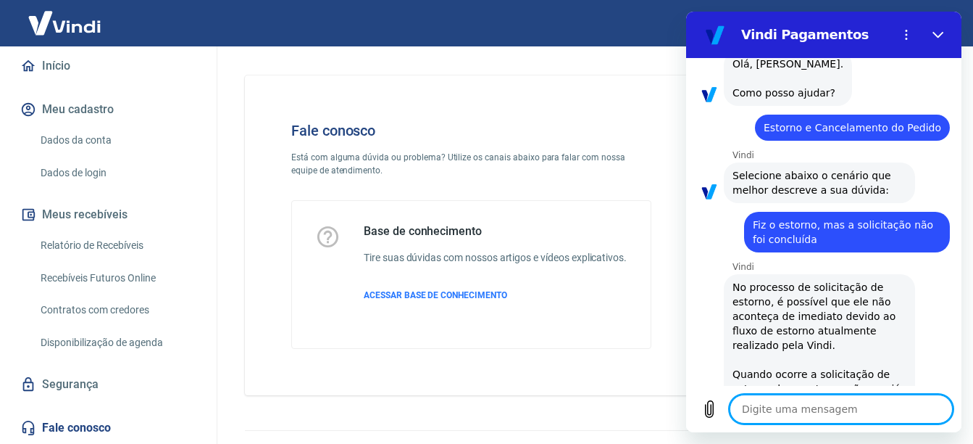
type textarea "x"
paste textarea "storno e Cancelamento do Pedido"
type textarea "Estorno e Cancelamento do Pedido"
type textarea "x"
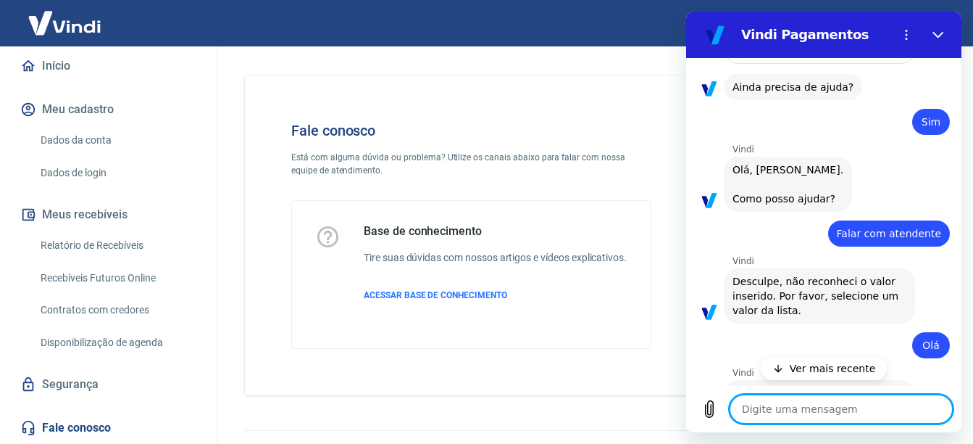
click at [827, 377] on button "Ver mais recente" at bounding box center [824, 368] width 127 height 23
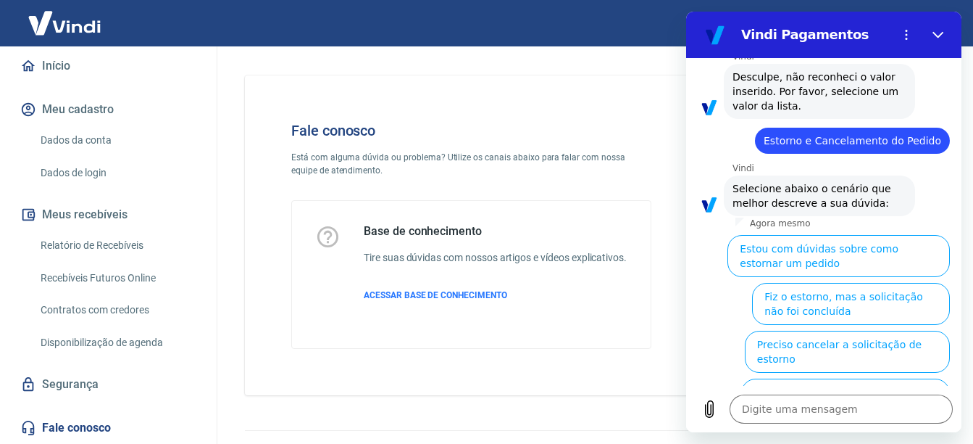
scroll to position [2649, 0]
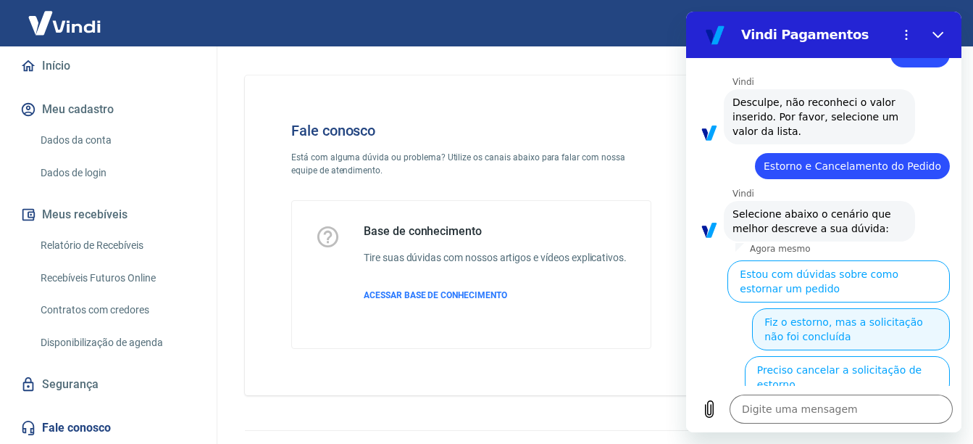
click at [869, 308] on button "Fiz o estorno, mas a solicitação não foi concluída" at bounding box center [851, 329] width 198 height 42
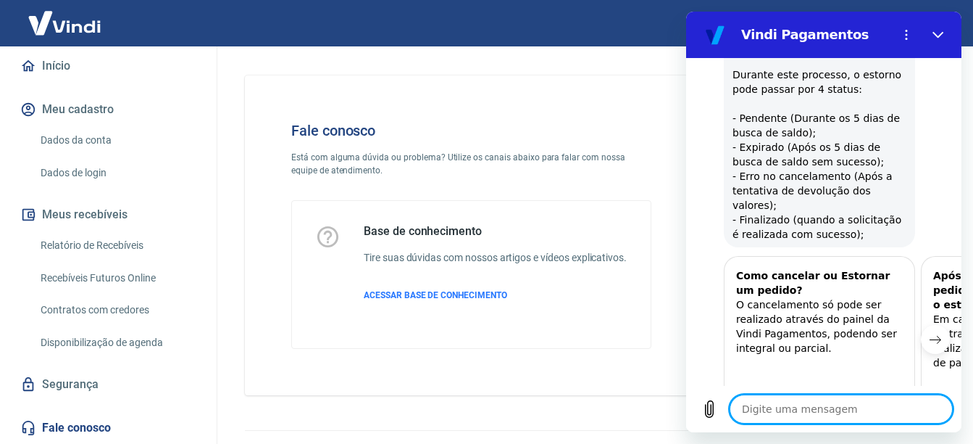
scroll to position [3187, 0]
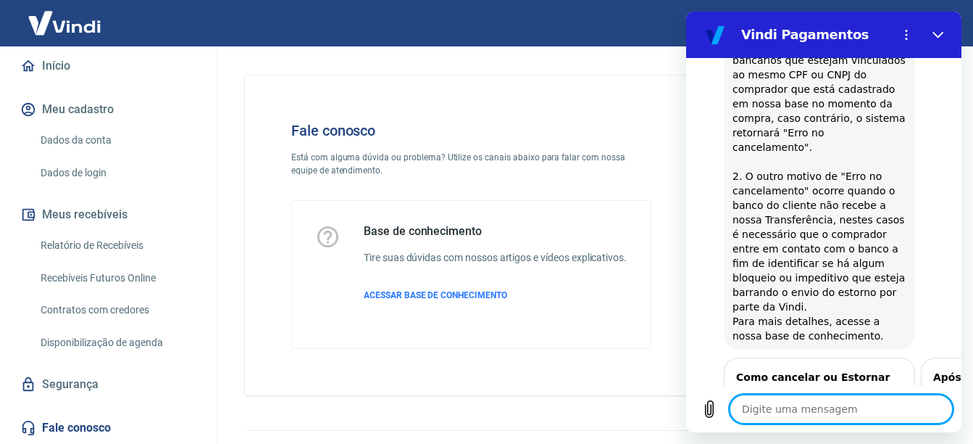
scroll to position [3796, 0]
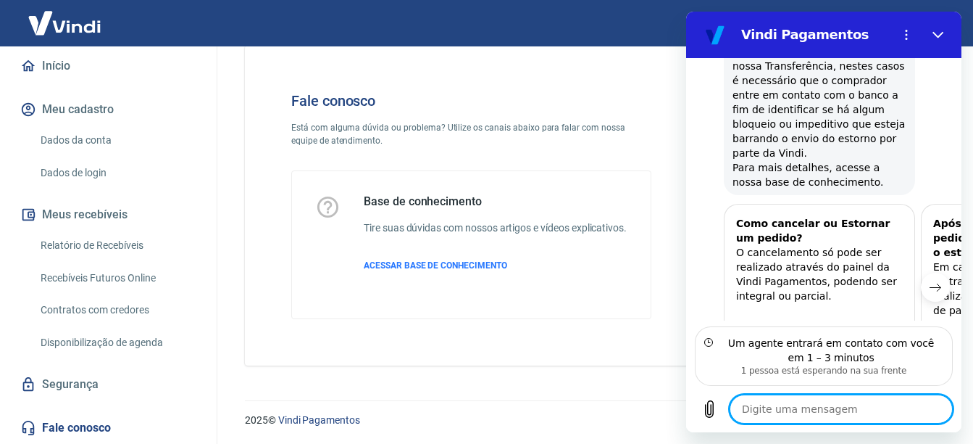
scroll to position [46, 0]
click at [842, 404] on textarea at bounding box center [841, 408] width 223 height 29
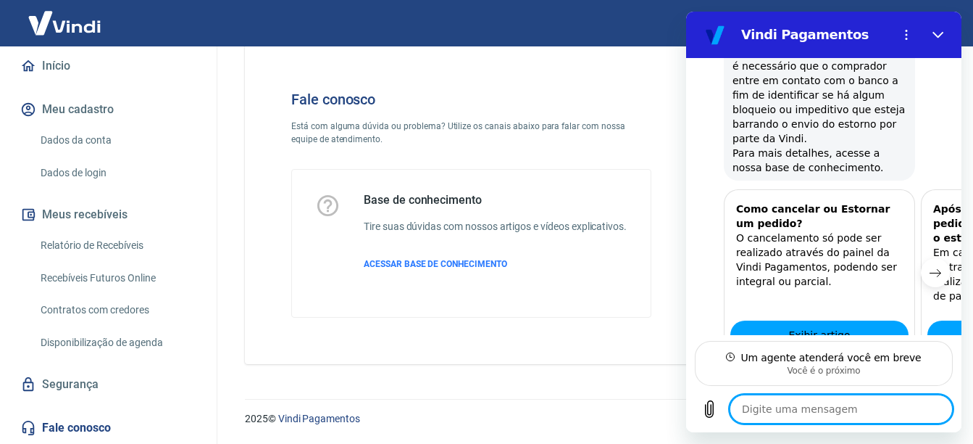
scroll to position [3926, 0]
type textarea "x"
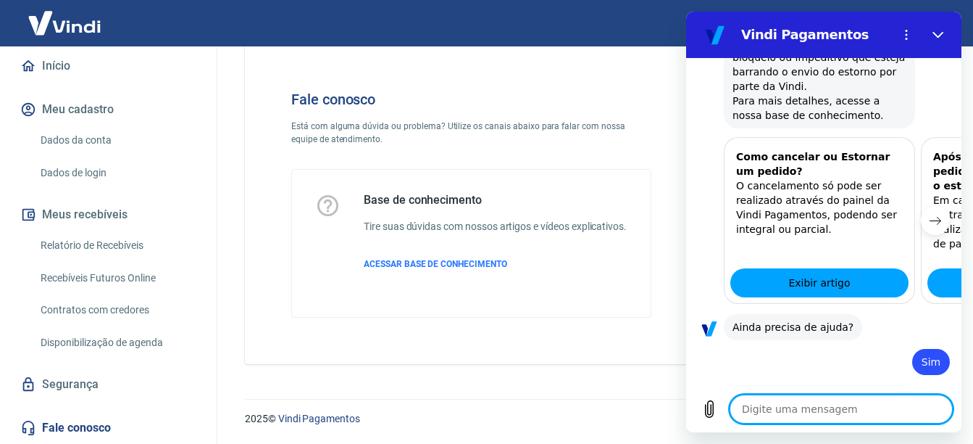
scroll to position [3983, 0]
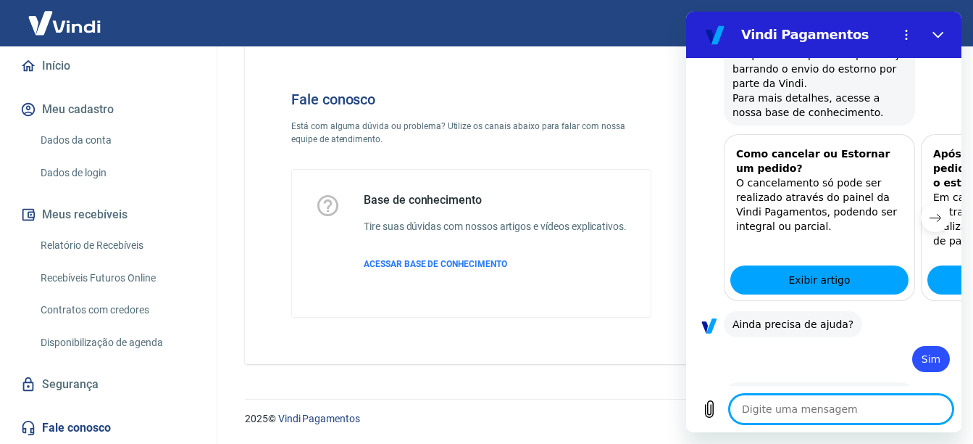
click at [797, 411] on textarea at bounding box center [841, 408] width 223 height 29
type textarea "B"
type textarea "x"
type textarea "Bo"
type textarea "x"
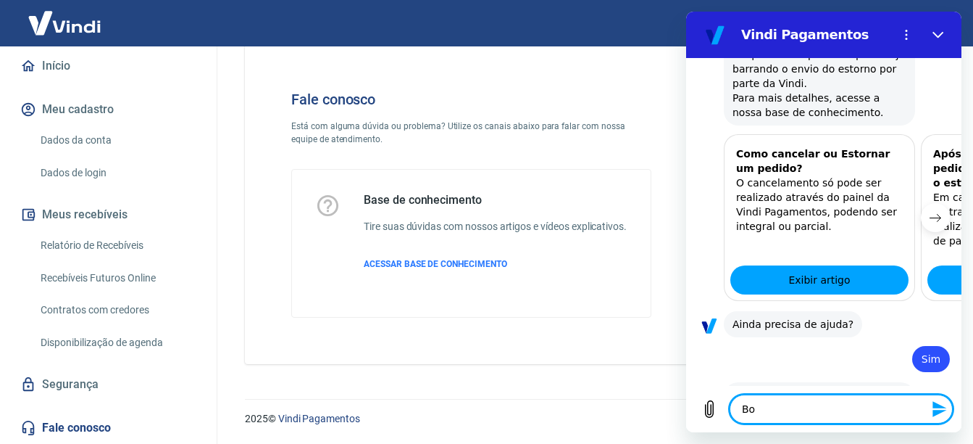
type textarea "Bom"
type textarea "x"
type textarea "Bom"
type textarea "x"
type textarea "Bom d"
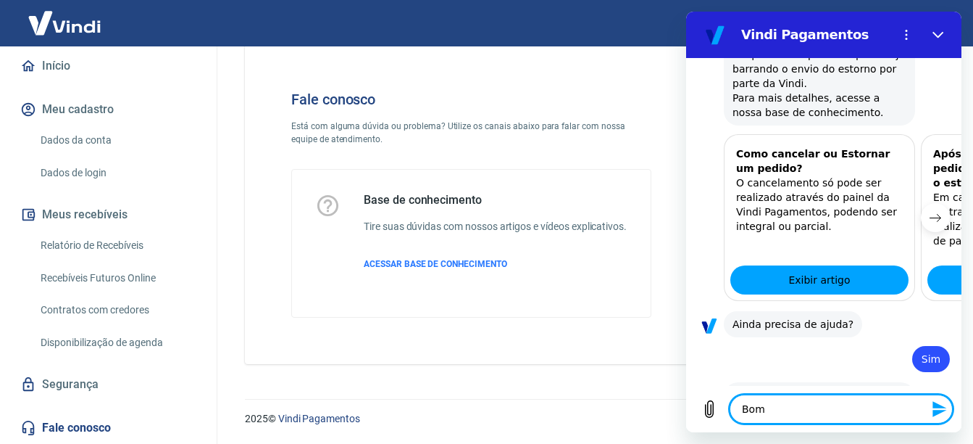
type textarea "x"
type textarea "Bom di"
type textarea "x"
type textarea "Bom dia"
type textarea "x"
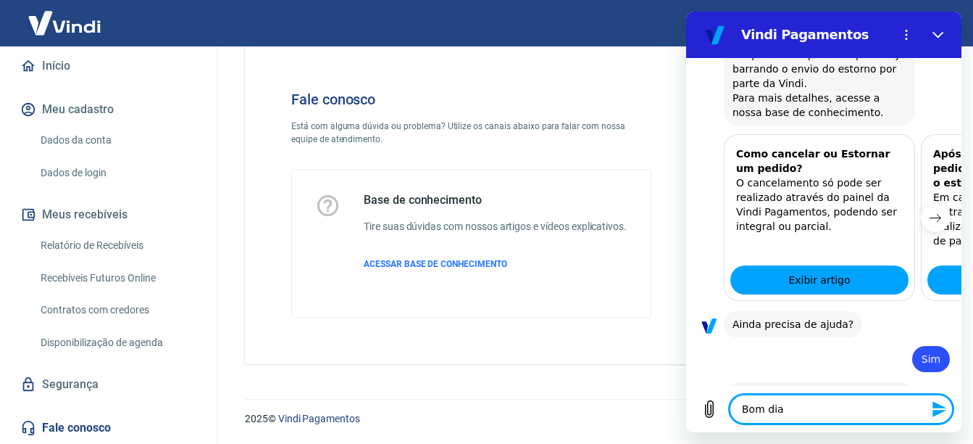
type textarea "Bom dia,"
type textarea "x"
type textarea "Bom dia,"
type textarea "x"
type textarea "Bom dia, M"
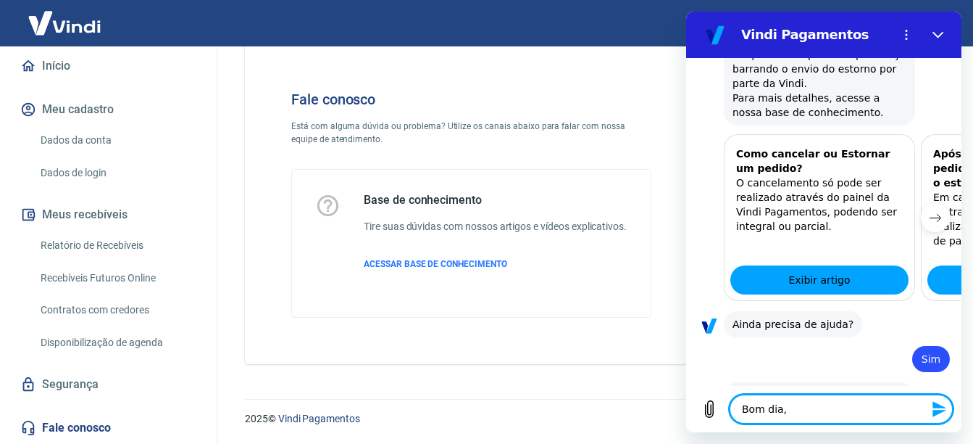
type textarea "x"
type textarea "Bom dia, Má"
type textarea "x"
type textarea "Bom dia, Már"
type textarea "x"
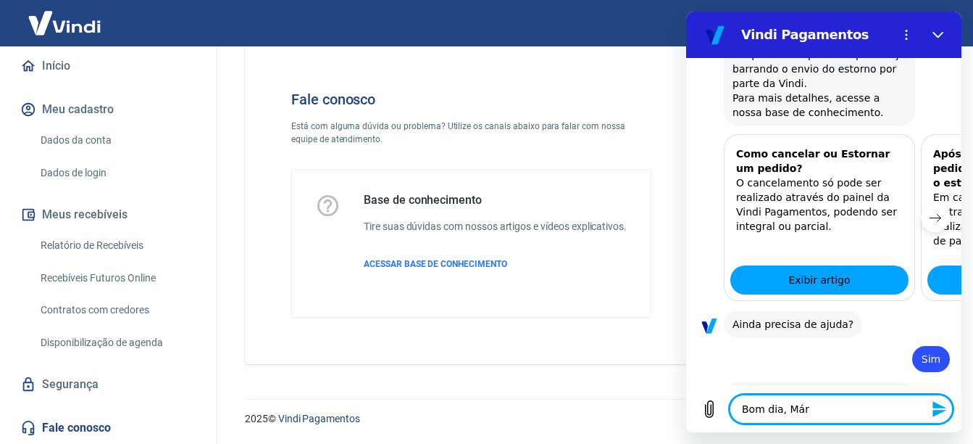
type textarea "Bom dia, Má"
type textarea "x"
type textarea "Bom dia, M"
type textarea "x"
type textarea "Bom dia, Má"
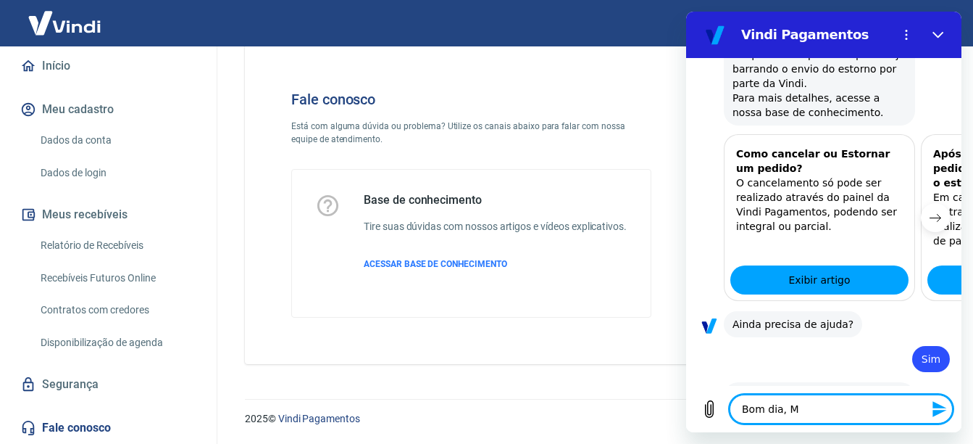
type textarea "x"
type textarea "Bom dia, Már"
type textarea "x"
type textarea "Bom dia, Márc"
type textarea "x"
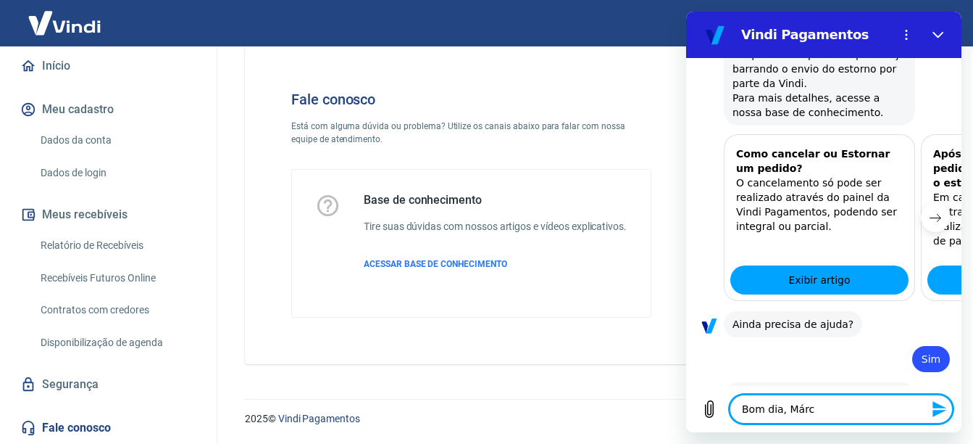
type textarea "Bom dia, Márci"
type textarea "x"
type textarea "Bom dia, [PERSON_NAME]"
type textarea "x"
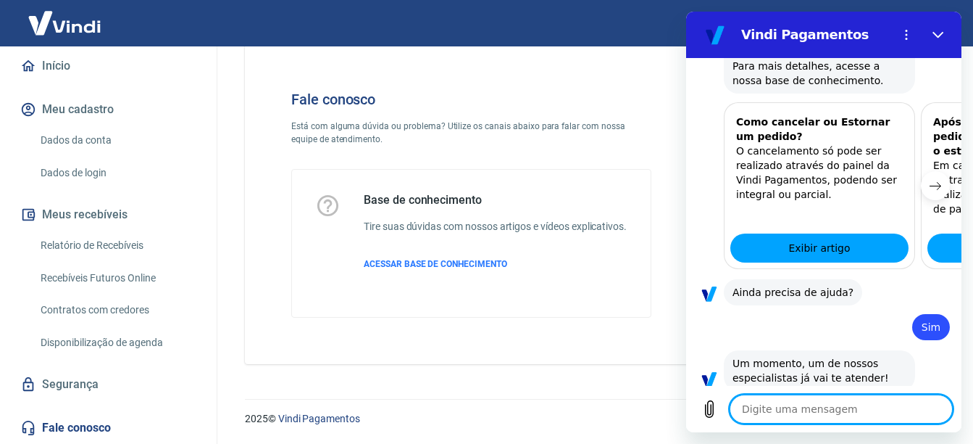
type textarea "x"
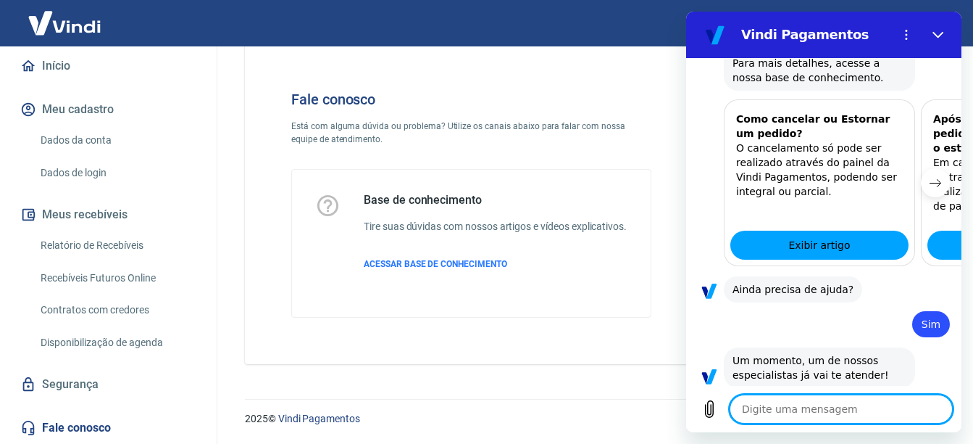
click at [810, 409] on textarea at bounding box center [841, 408] width 223 height 29
paste textarea "U"
type textarea "U"
type textarea "x"
type textarea "Um"
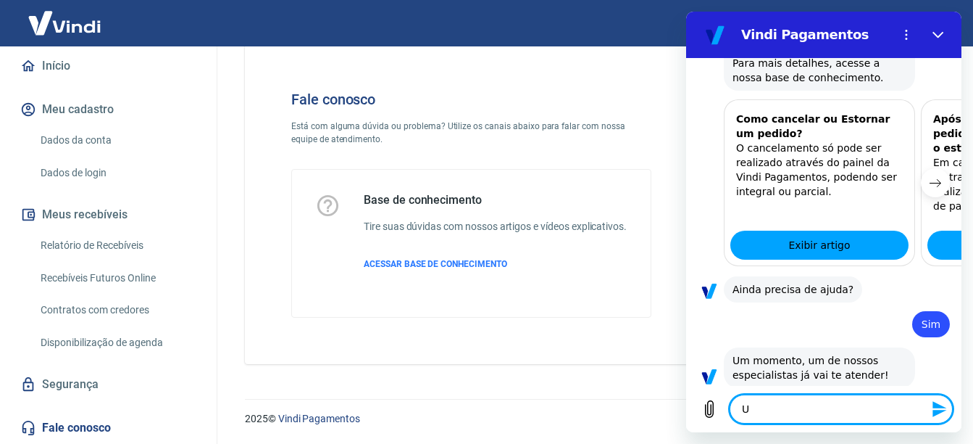
type textarea "x"
type textarea "Um"
type textarea "x"
type textarea "Um e"
type textarea "x"
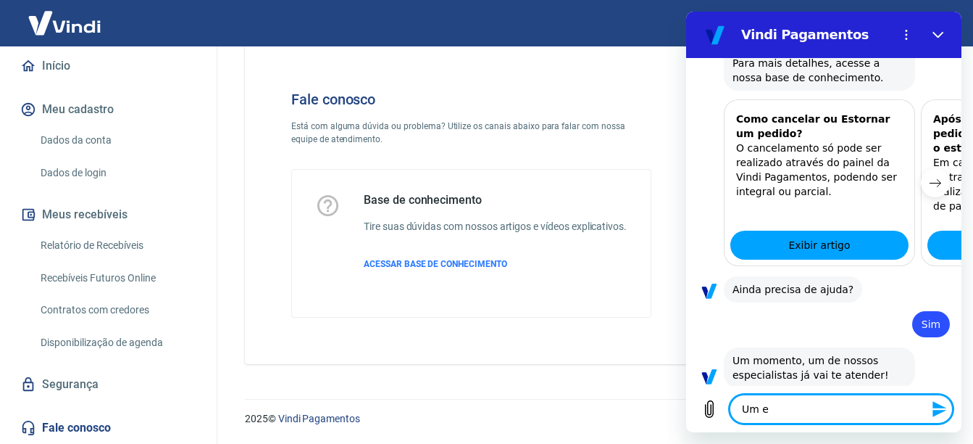
type textarea "Um es"
type textarea "x"
type textarea "Um est"
type textarea "x"
type textarea "Um esto"
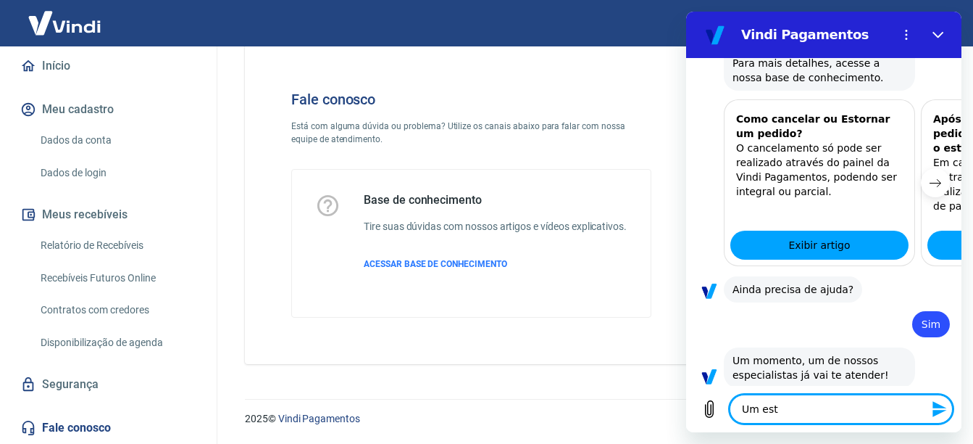
type textarea "x"
type textarea "Um estor"
type textarea "x"
type textarea "Um estorn"
type textarea "x"
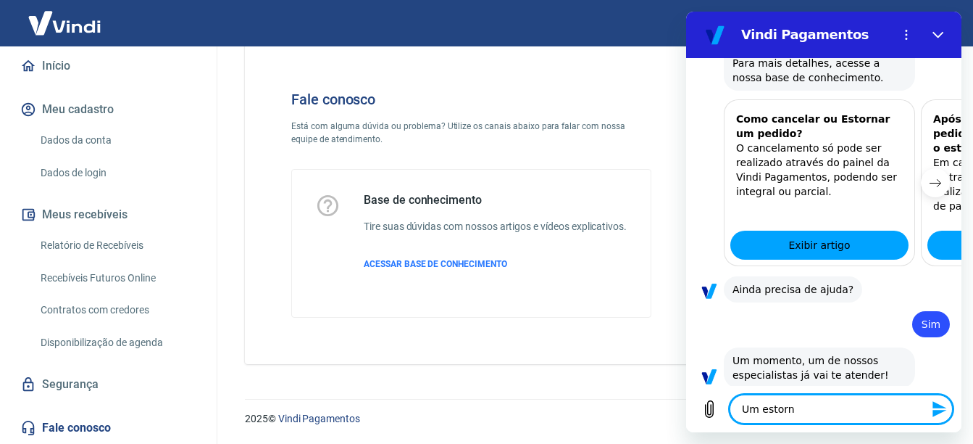
type textarea "Um estorno"
type textarea "x"
type textarea "Um estorno"
type textarea "x"
type textarea "Um estorno f"
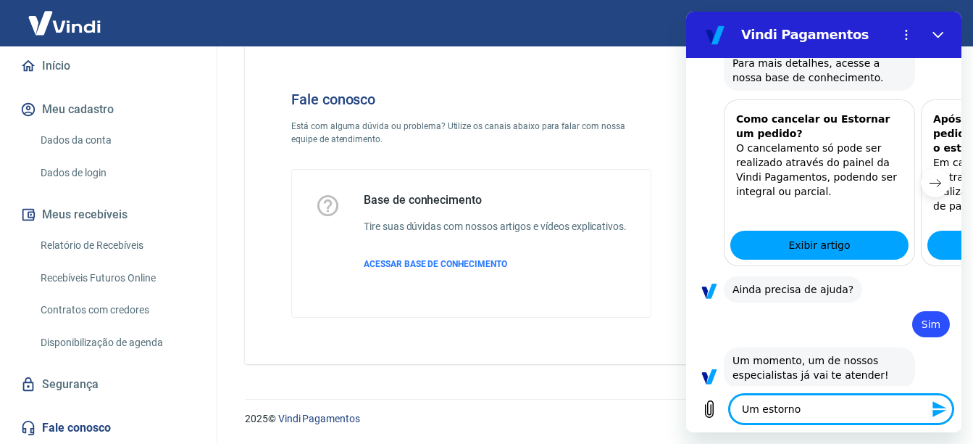
type textarea "x"
type textarea "Um estorno fo"
type textarea "x"
type textarea "Um estorno foi"
type textarea "x"
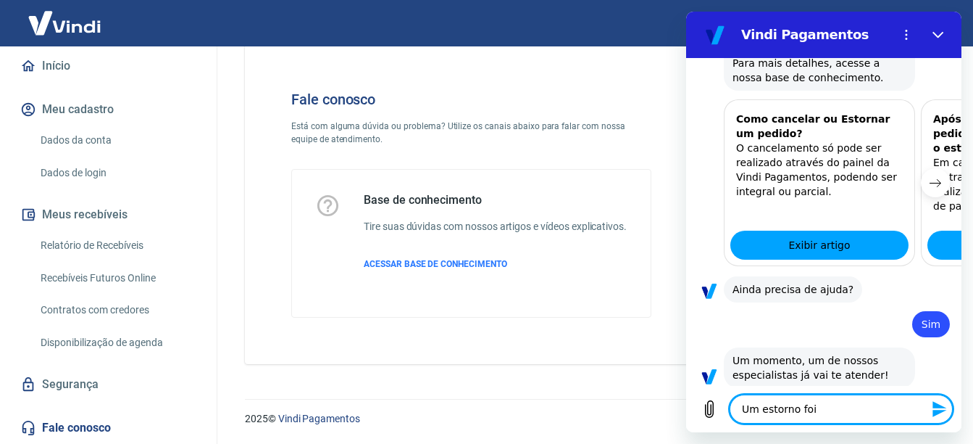
type textarea "Um estorno foi"
type textarea "x"
type textarea "Um estorno foi d"
type textarea "x"
type textarea "Um estorno foi de"
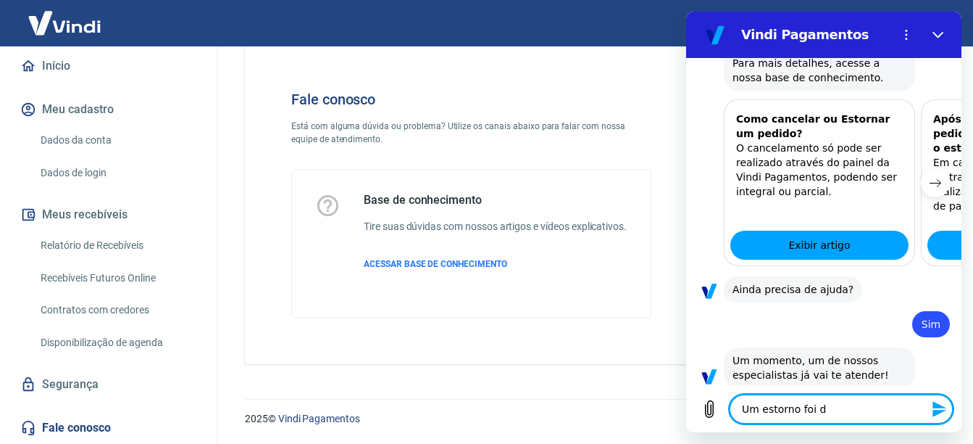
type textarea "x"
type textarea "Um estorno foi deb"
type textarea "x"
type textarea "Um estorno foi debi"
type textarea "x"
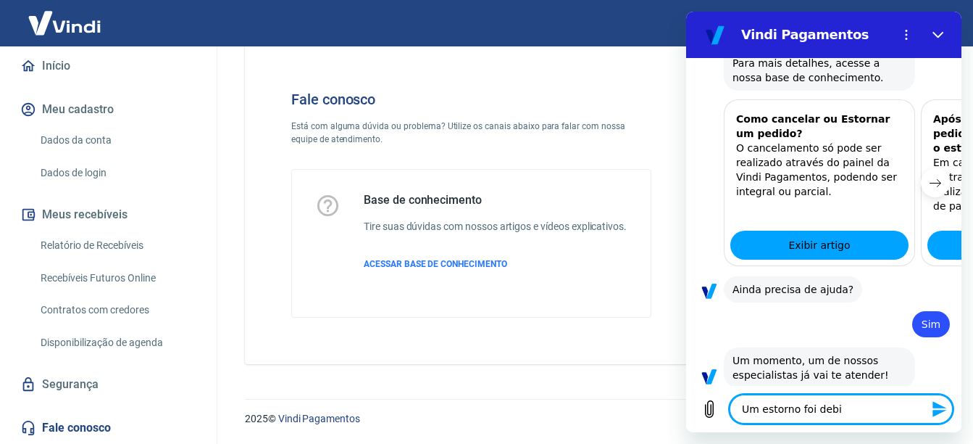
type textarea "Um estorno foi debit"
type textarea "x"
type textarea "Um estorno foi debita"
type textarea "x"
type textarea "Um estorno foi debitad"
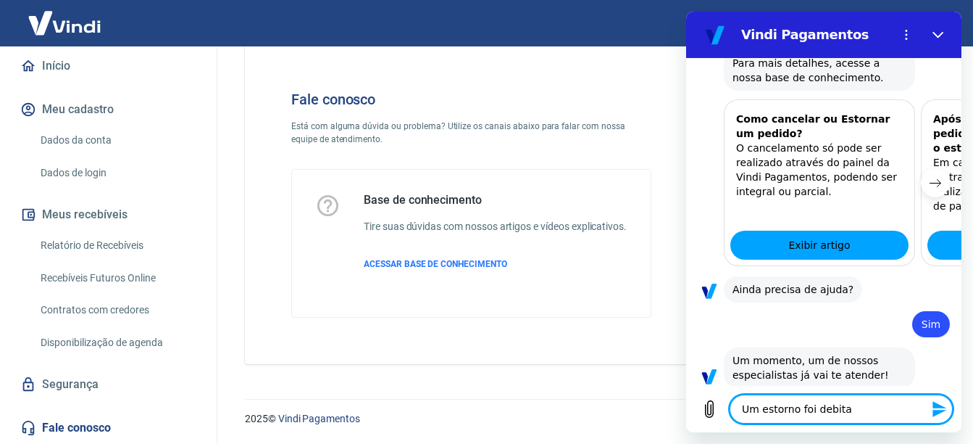
type textarea "x"
type textarea "Um estorno foi debitado"
type textarea "x"
type textarea "Um estorno foi debitado"
type textarea "x"
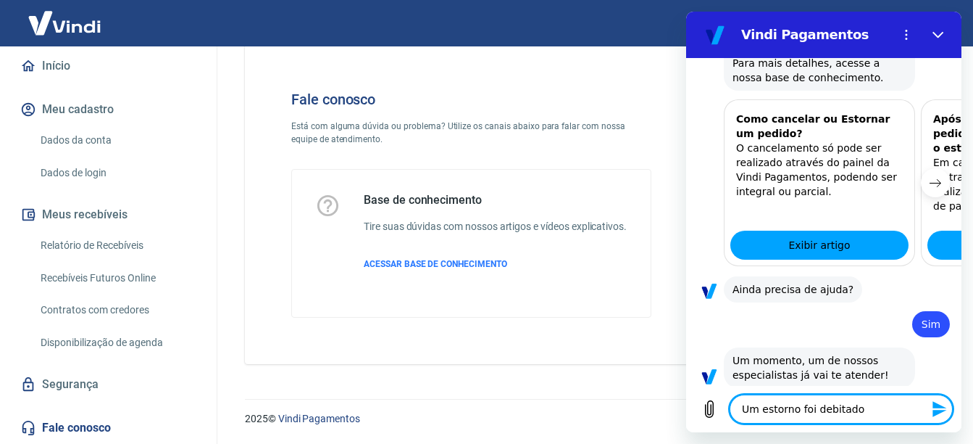
type textarea "Um estorno foi debitado d"
type textarea "x"
type textarea "Um estorno foi debitado de"
type textarea "x"
type textarea "Um estorno foi debitado de"
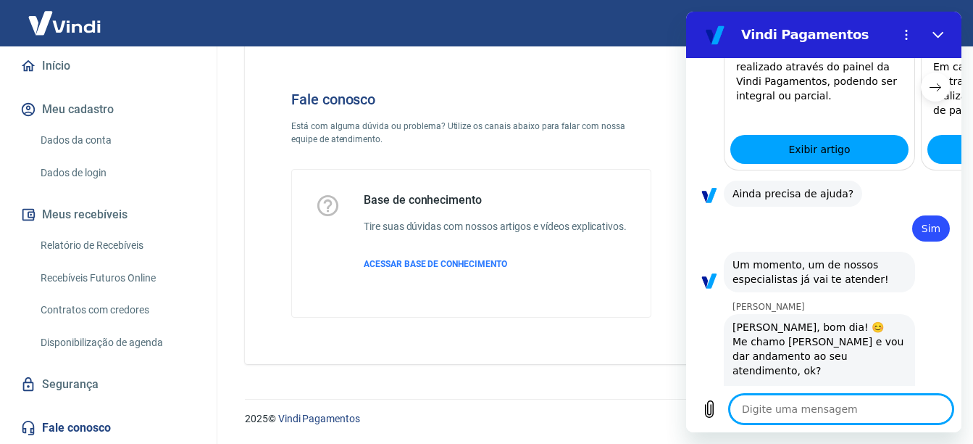
scroll to position [4116, 0]
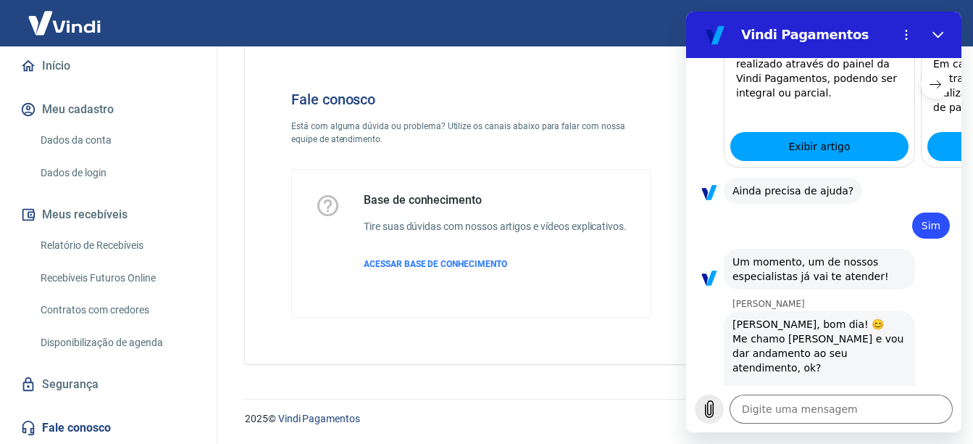
click at [704, 415] on icon "Carregar arquivo" at bounding box center [709, 408] width 17 height 17
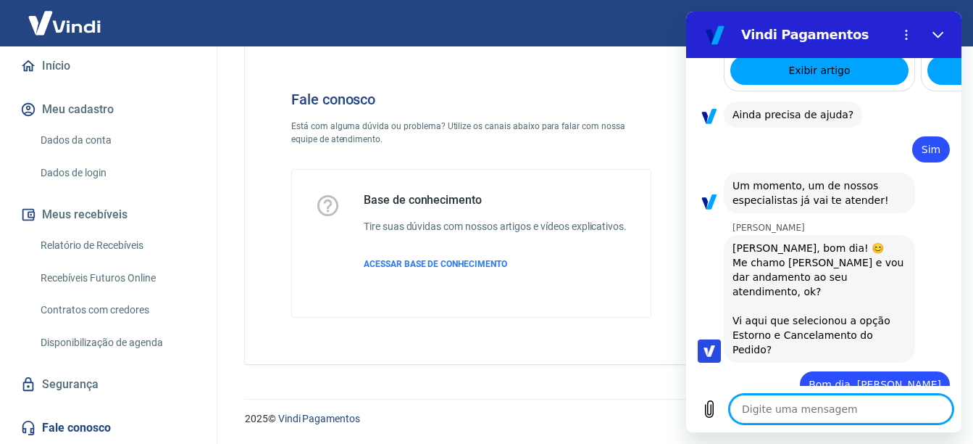
scroll to position [4206, 0]
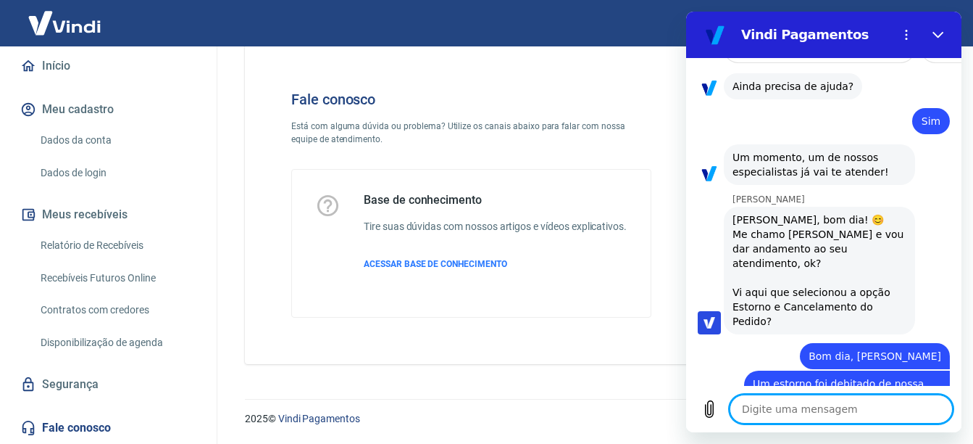
click at [870, 405] on textarea at bounding box center [841, 408] width 223 height 29
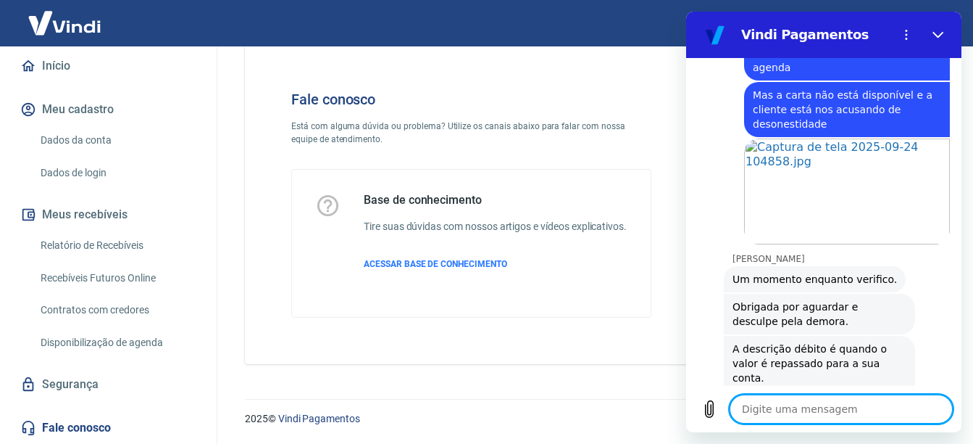
scroll to position [4624, 0]
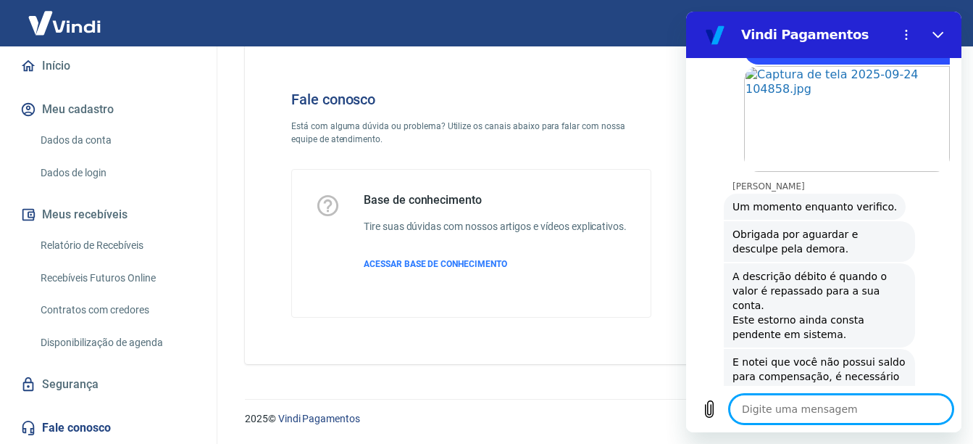
click at [813, 407] on textarea at bounding box center [841, 408] width 223 height 29
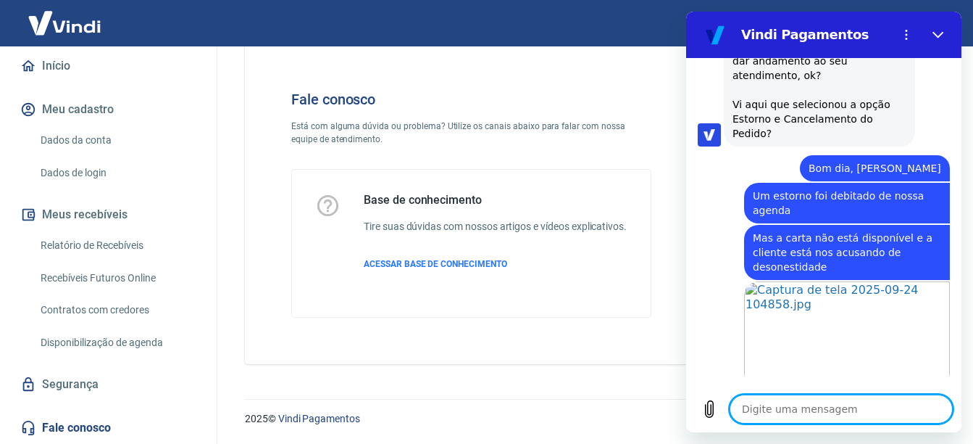
scroll to position [4298, 0]
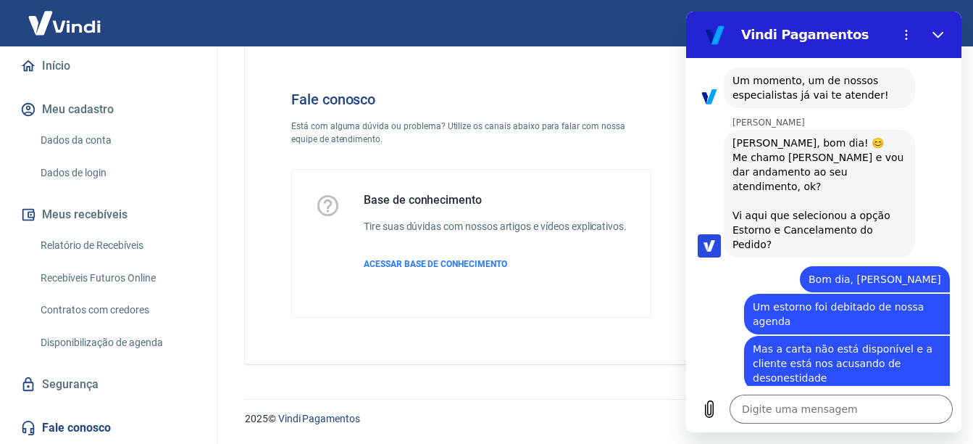
click at [828, 443] on span "Abrir em [GEOGRAPHIC_DATA]" at bounding box center [848, 451] width 166 height 12
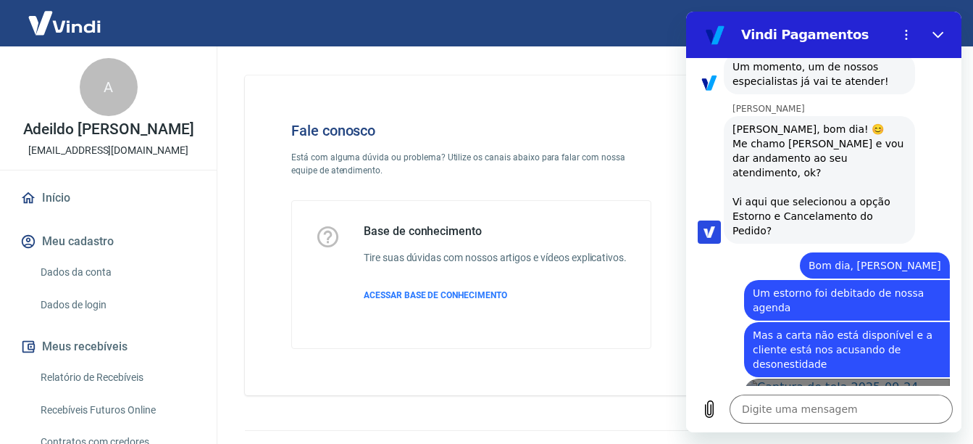
scroll to position [4225, 0]
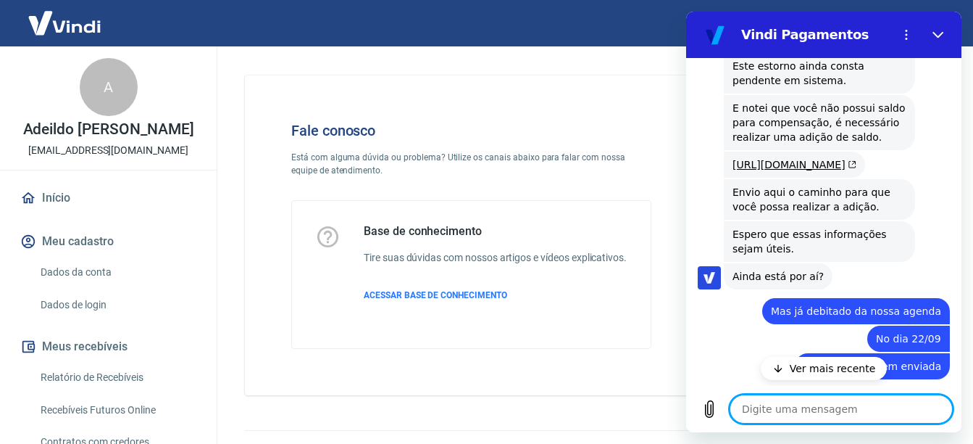
scroll to position [4920, 0]
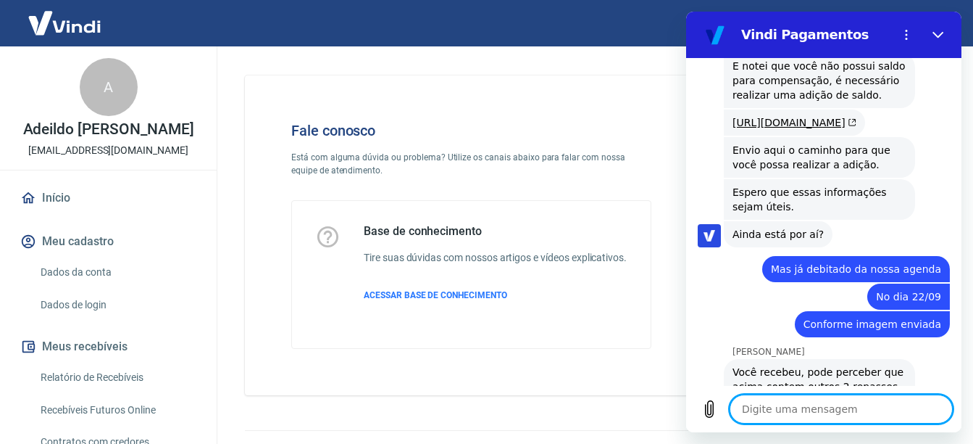
click at [821, 405] on textarea at bounding box center [841, 408] width 223 height 29
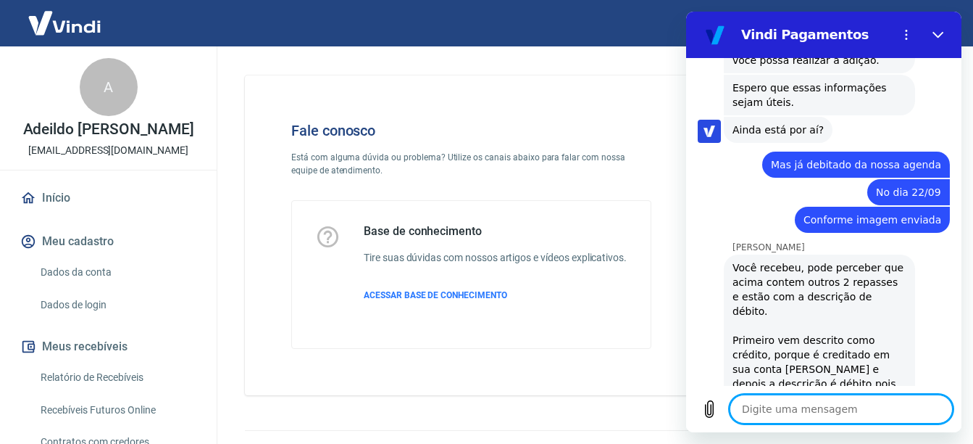
scroll to position [5024, 0]
click at [715, 409] on icon "Carregar arquivo" at bounding box center [709, 408] width 17 height 17
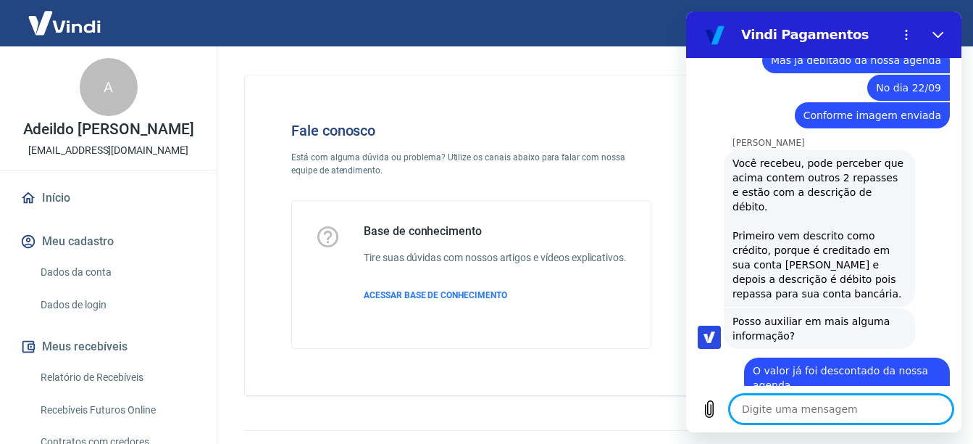
scroll to position [5131, 0]
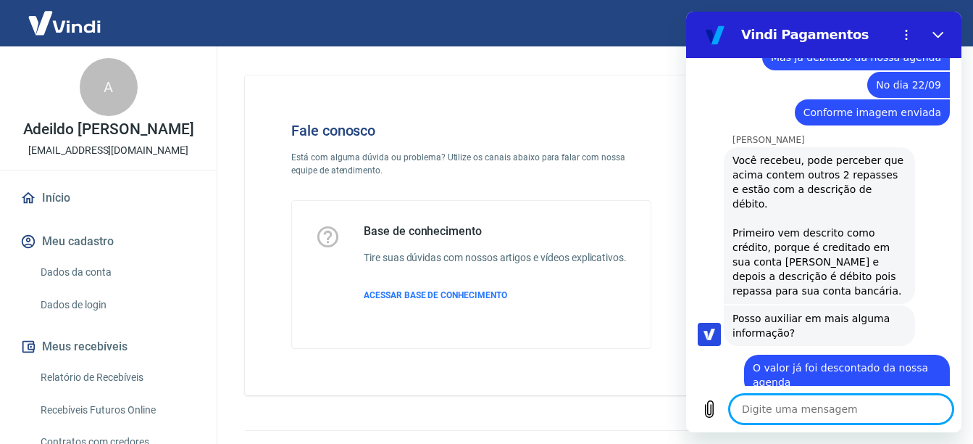
click at [857, 408] on textarea at bounding box center [841, 408] width 223 height 29
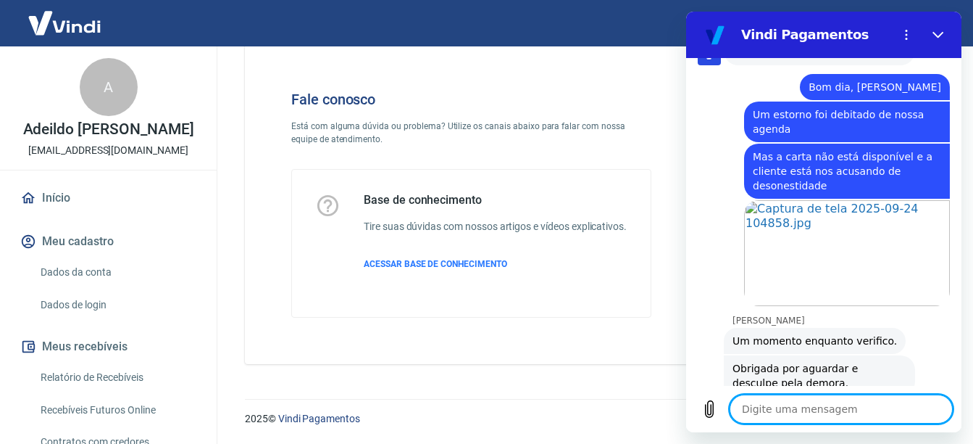
scroll to position [4345, 0]
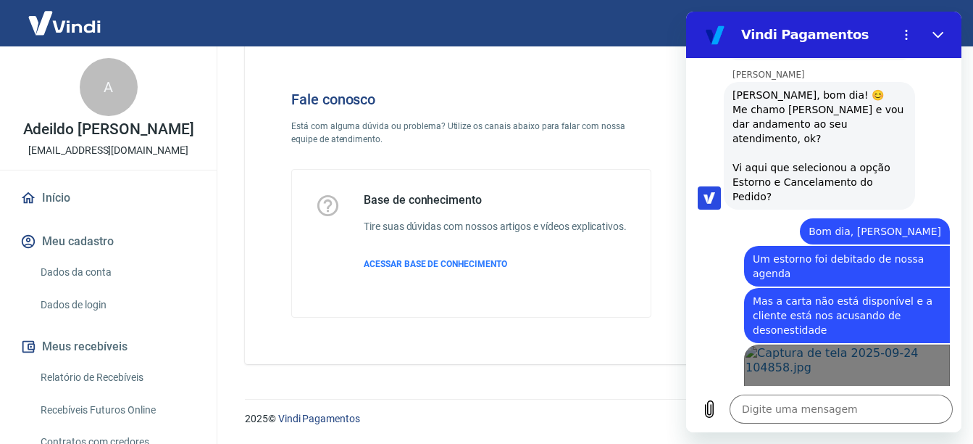
click at [909, 344] on link "Abrir em [GEOGRAPHIC_DATA]" at bounding box center [847, 397] width 206 height 106
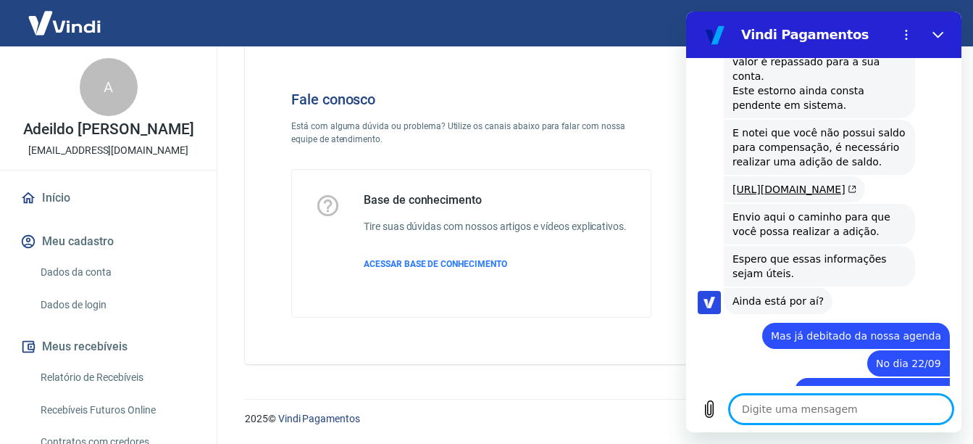
drag, startPoint x: 796, startPoint y: 411, endPoint x: 805, endPoint y: 409, distance: 9.0
click at [798, 411] on textarea at bounding box center [841, 408] width 223 height 29
click at [852, 410] on textarea "Mas foi recebido apenas 152,05" at bounding box center [841, 408] width 223 height 29
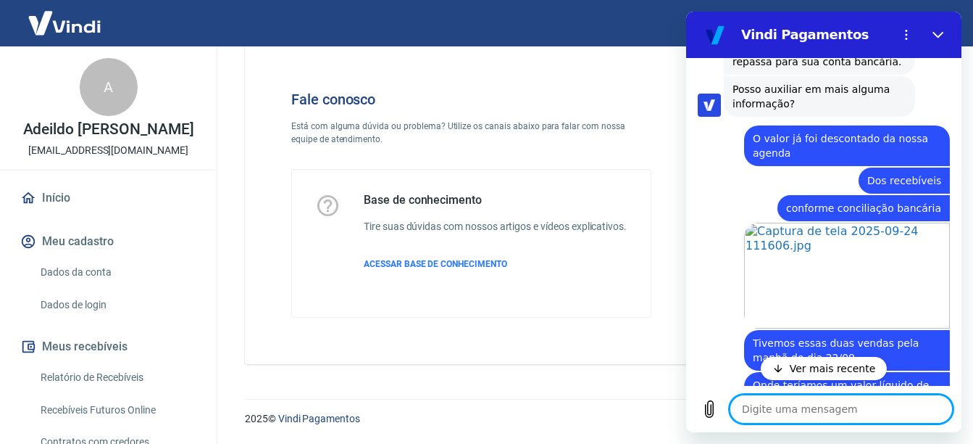
scroll to position [5402, 0]
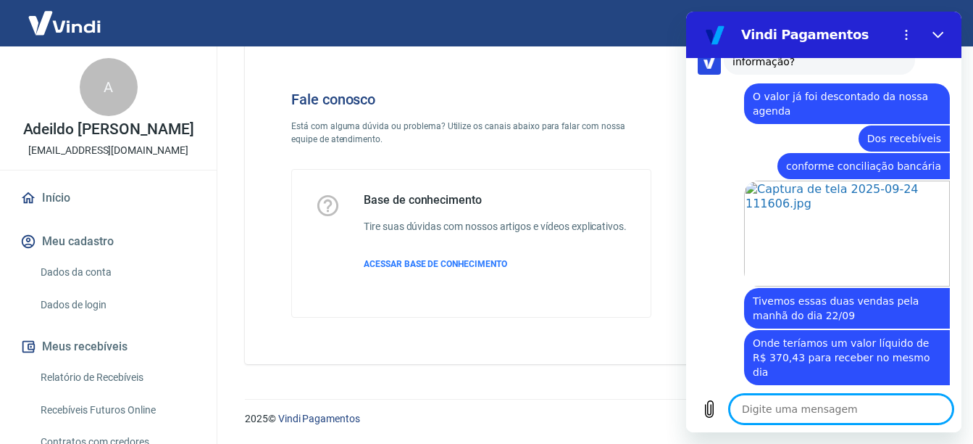
click at [828, 409] on textarea at bounding box center [841, 408] width 223 height 29
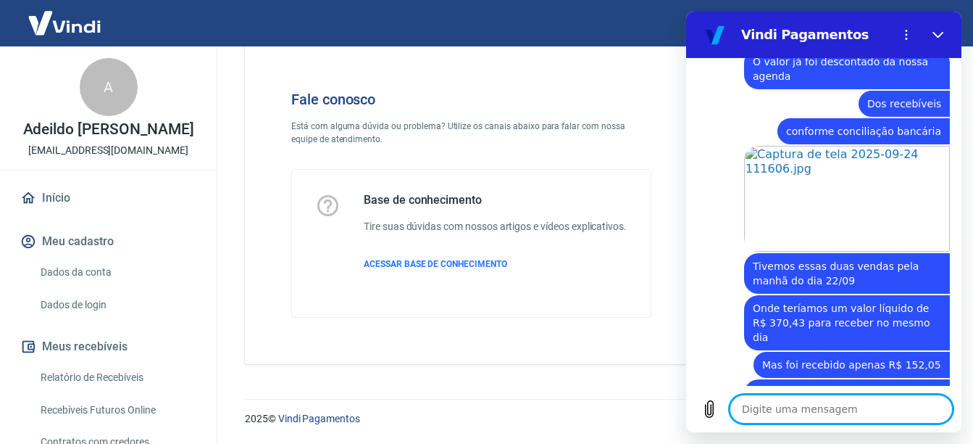
scroll to position [5485, 0]
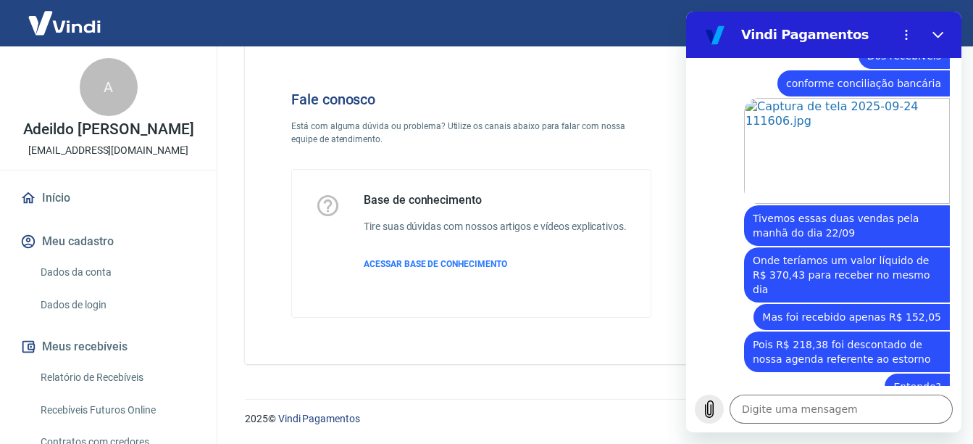
click at [702, 411] on icon "Carregar arquivo" at bounding box center [709, 408] width 17 height 17
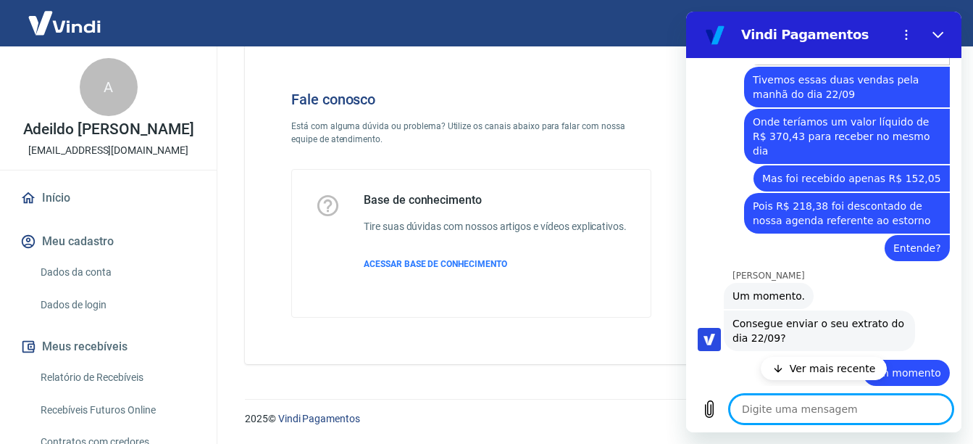
scroll to position [5662, 0]
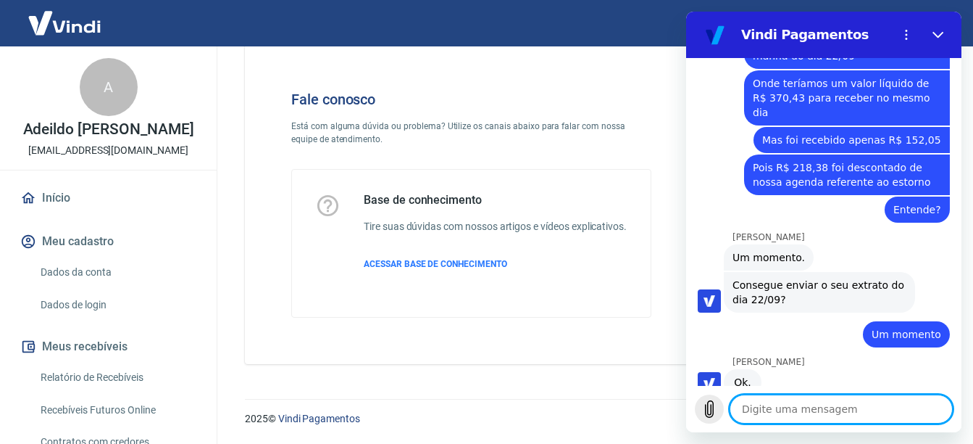
click at [709, 407] on icon "Carregar arquivo" at bounding box center [709, 408] width 17 height 17
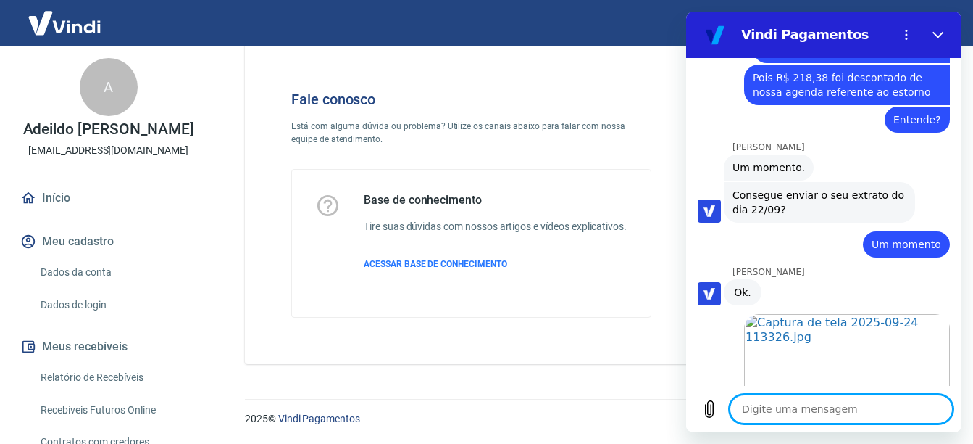
scroll to position [5776, 0]
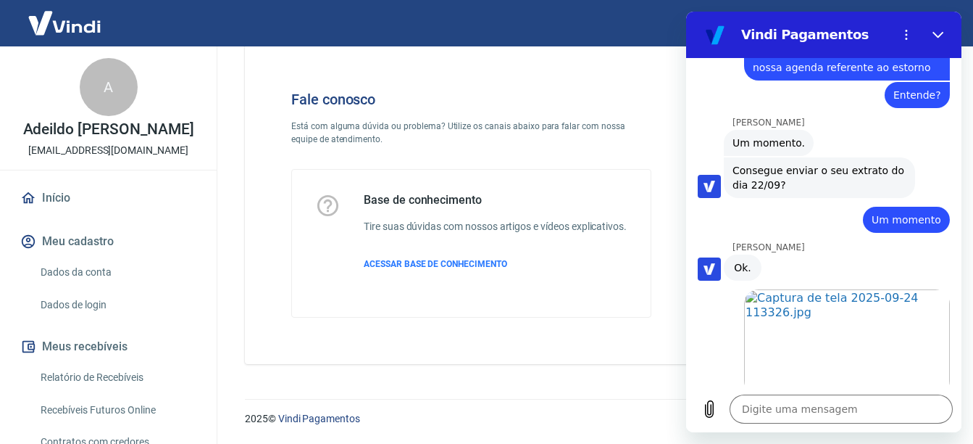
click at [950, 273] on div "10:30 diz: Bom dia! Enviado · 10:30 diz: [PERSON_NAME], [PERSON_NAME]. Como pos…" at bounding box center [823, 222] width 275 height 328
drag, startPoint x: 706, startPoint y: 396, endPoint x: 710, endPoint y: 405, distance: 10.1
click at [710, 405] on button "Carregar arquivo" at bounding box center [709, 408] width 29 height 29
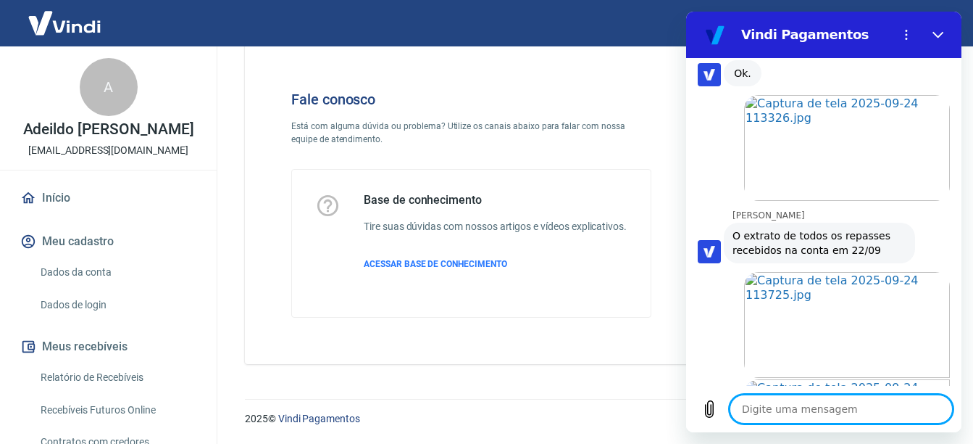
scroll to position [5973, 0]
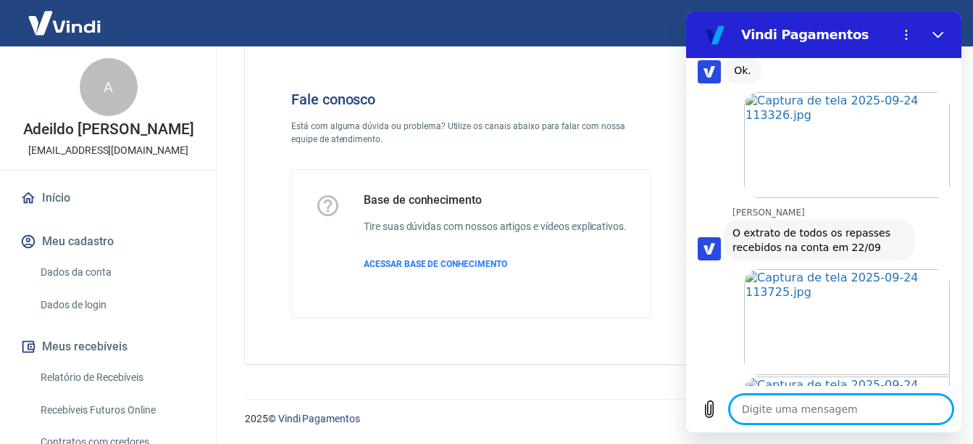
click at [807, 404] on textarea at bounding box center [841, 408] width 223 height 29
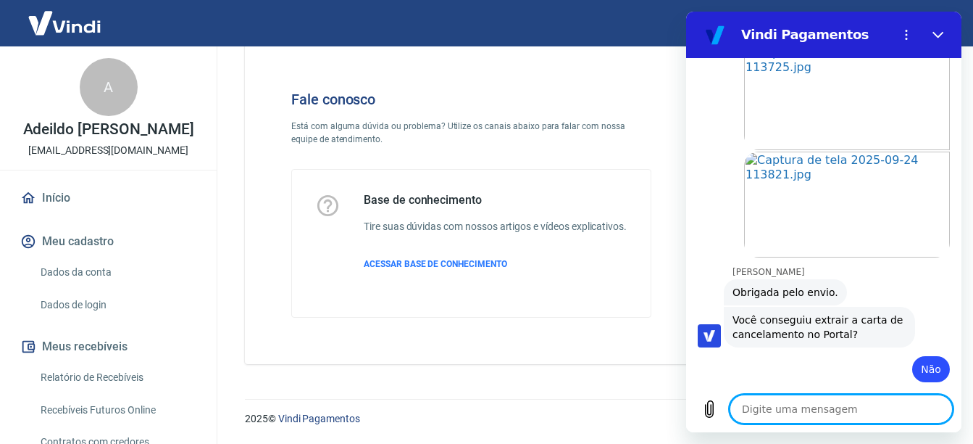
scroll to position [6201, 0]
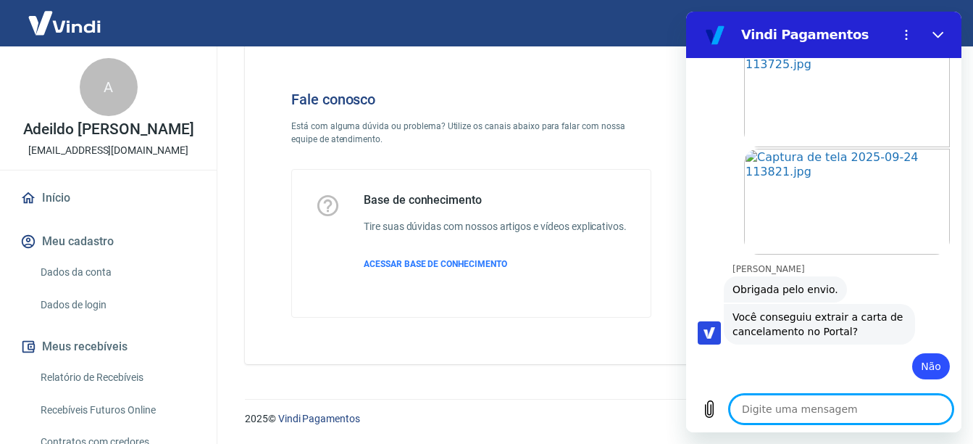
click at [823, 396] on textarea at bounding box center [841, 408] width 223 height 29
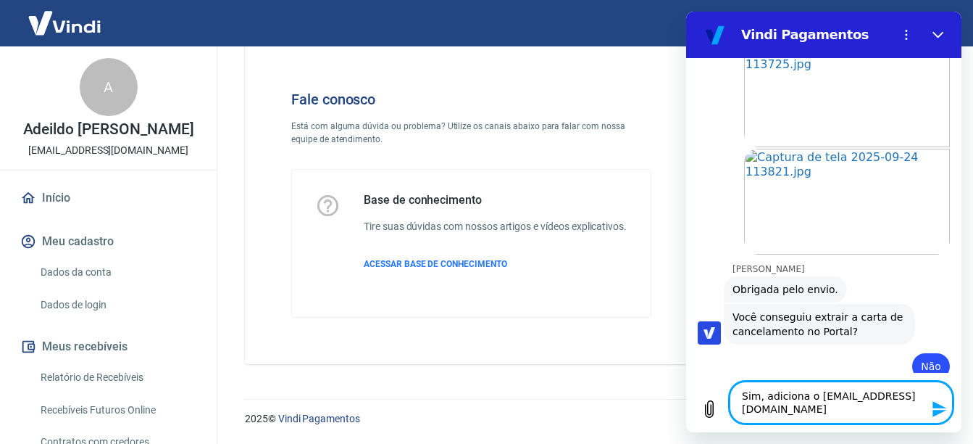
scroll to position [6214, 0]
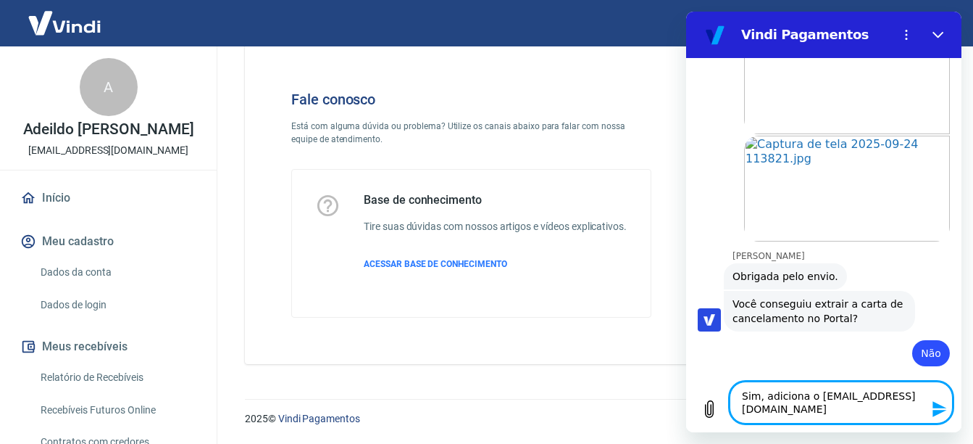
click at [893, 408] on textarea "Sim, adiciona o [EMAIL_ADDRESS][DOMAIN_NAME]" at bounding box center [841, 402] width 223 height 42
paste textarea "[PERSON_NAME][EMAIL_ADDRESS][DOMAIN_NAME]"
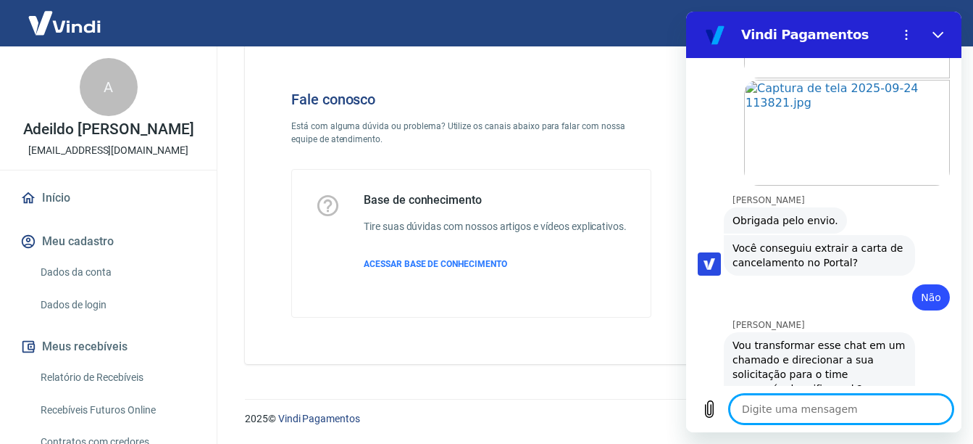
scroll to position [6273, 0]
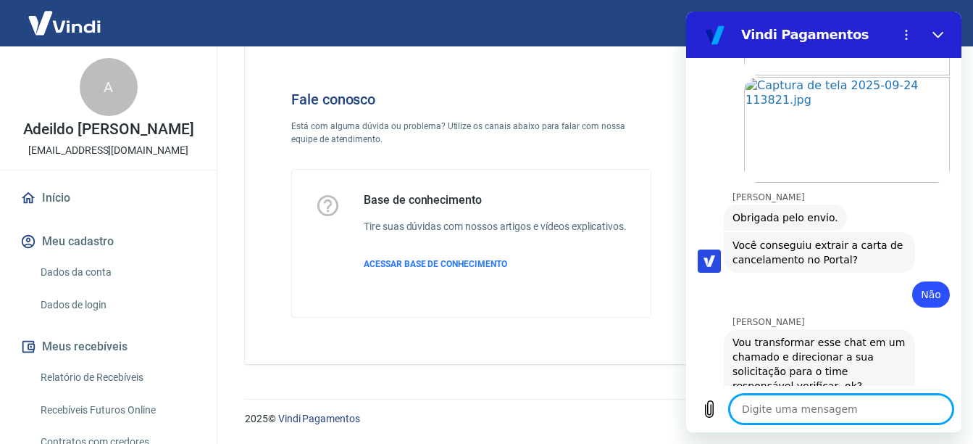
click at [894, 409] on textarea at bounding box center [841, 408] width 223 height 29
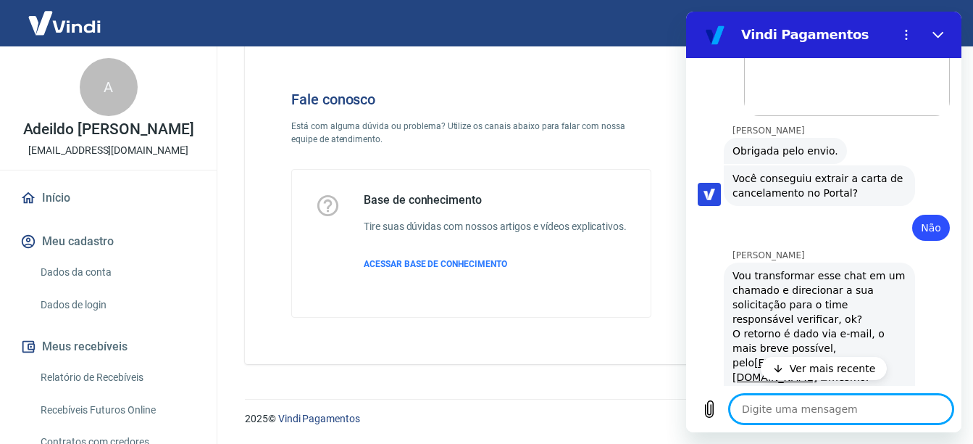
scroll to position [6392, 0]
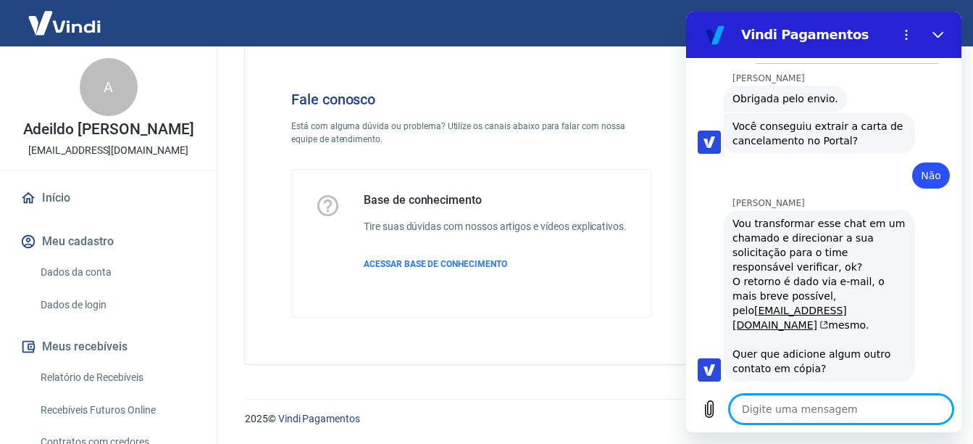
click at [858, 406] on textarea at bounding box center [841, 408] width 223 height 29
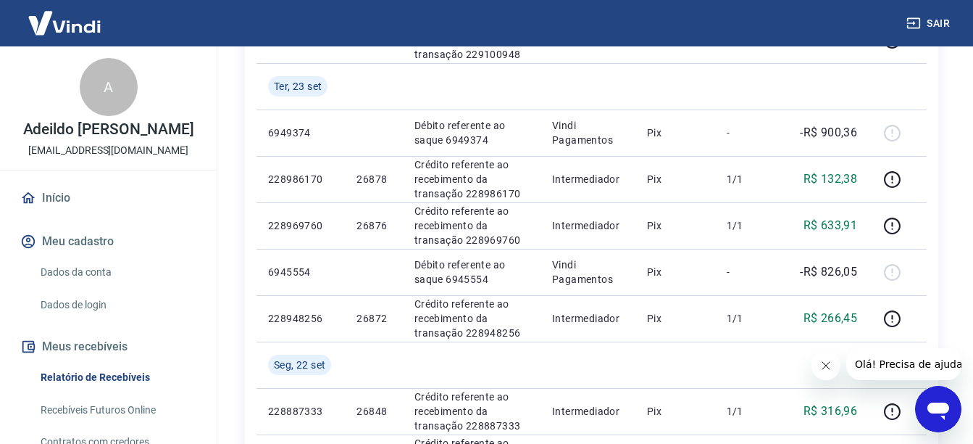
scroll to position [367, 0]
